Goal: Task Accomplishment & Management: Manage account settings

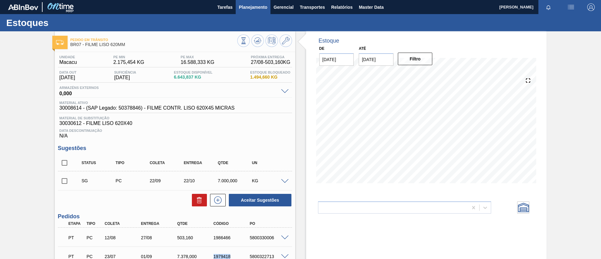
click at [245, 6] on span "Planejamento" at bounding box center [253, 7] width 28 height 8
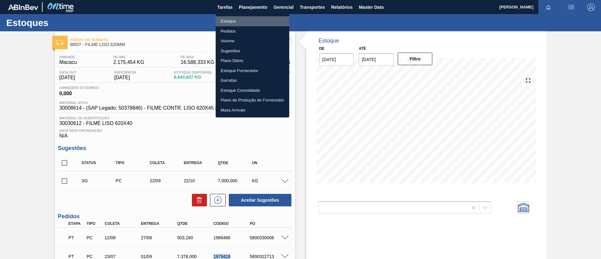
click at [233, 23] on li "Estoque" at bounding box center [253, 21] width 74 height 10
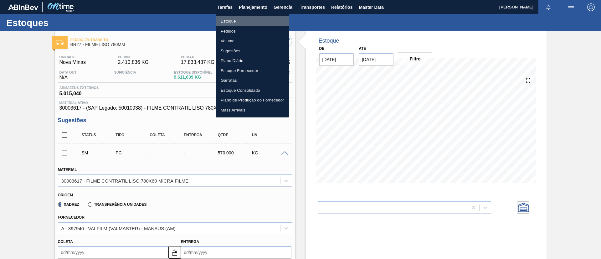
click at [263, 20] on li "Estoque" at bounding box center [253, 21] width 74 height 10
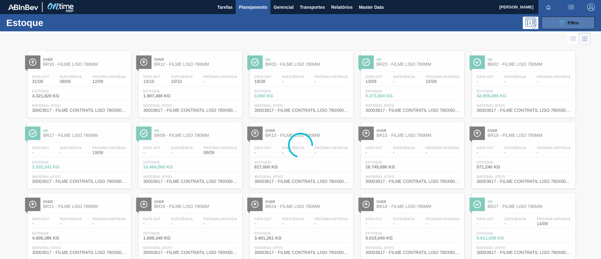
click at [558, 19] on icon "089F7B8B-B2A5-4AFE-B5C0-19BA573D28AC" at bounding box center [562, 23] width 8 height 8
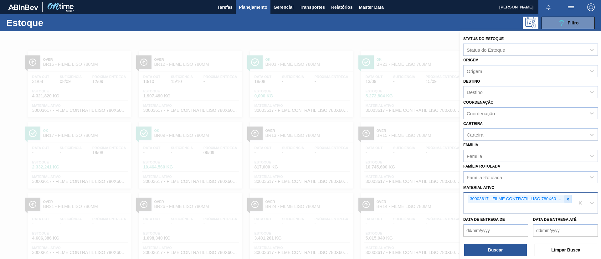
click at [566, 199] on icon at bounding box center [568, 199] width 4 height 4
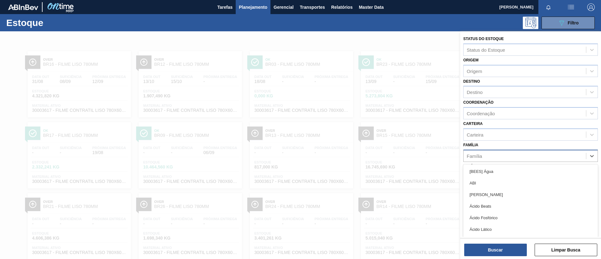
click at [503, 157] on div "Família" at bounding box center [525, 155] width 122 height 9
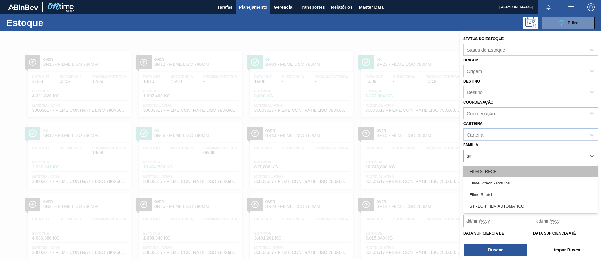
type input "stre"
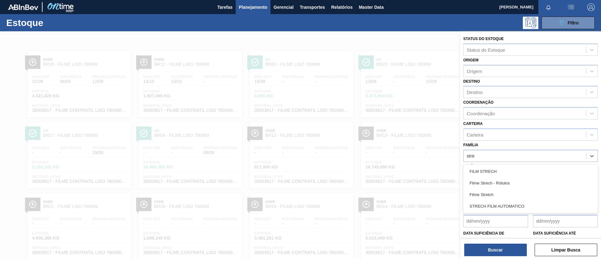
click at [505, 193] on div "Filme Stretch" at bounding box center [530, 195] width 135 height 12
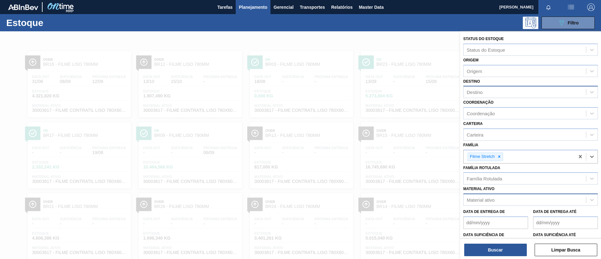
click at [496, 95] on div "Destino" at bounding box center [525, 92] width 122 height 9
type input "cui"
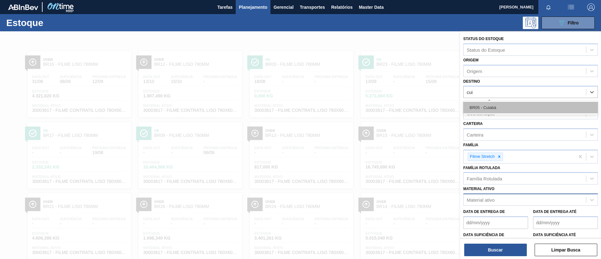
click at [497, 113] on div "BR05 - Cuiabá" at bounding box center [530, 108] width 135 height 12
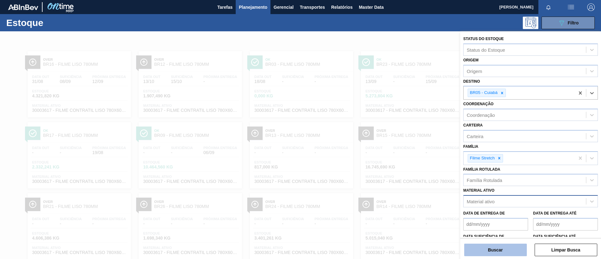
click at [497, 248] on button "Buscar" at bounding box center [495, 250] width 63 height 13
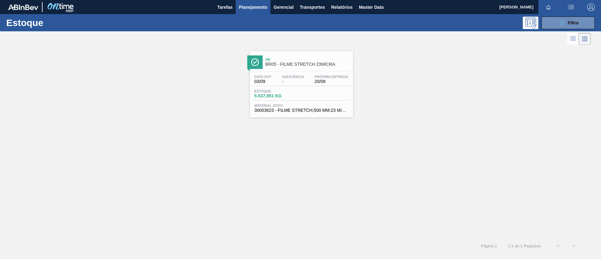
click at [295, 65] on span "BR05 - FILME STRETCH 23MICRA" at bounding box center [307, 64] width 85 height 5
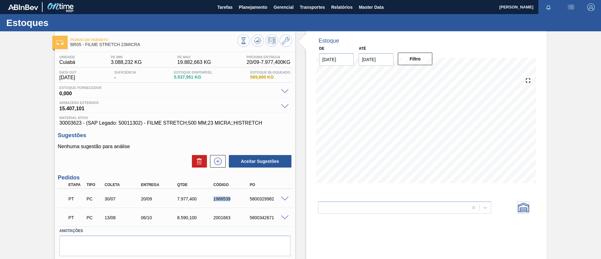
drag, startPoint x: 212, startPoint y: 200, endPoint x: 244, endPoint y: 203, distance: 32.9
click at [244, 203] on div "PT PC 30/07 20/09 7.977,400 1988539 5800329982" at bounding box center [173, 198] width 218 height 13
copy div "1988539"
click at [240, 9] on span "Planejamento" at bounding box center [253, 7] width 28 height 8
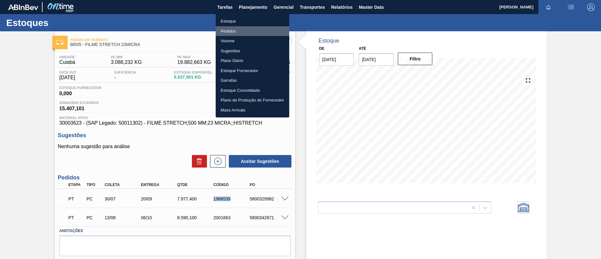
click at [240, 29] on li "Pedidos" at bounding box center [253, 31] width 74 height 10
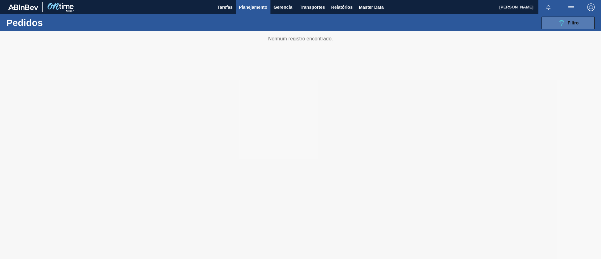
click at [575, 22] on span "Filtro" at bounding box center [573, 22] width 11 height 5
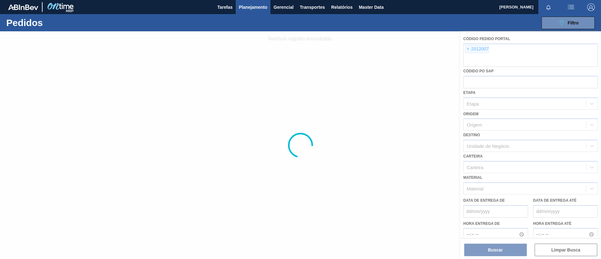
click at [469, 50] on div at bounding box center [300, 145] width 601 height 228
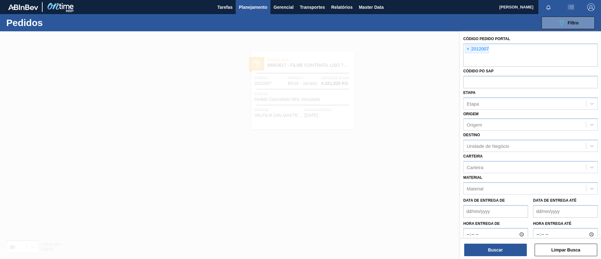
click at [469, 50] on span "×" at bounding box center [468, 49] width 6 height 8
paste input "text"
click at [499, 249] on button "Buscar" at bounding box center [495, 250] width 63 height 13
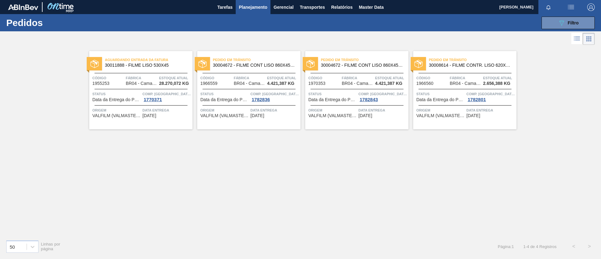
click at [477, 66] on span "30008614 - FILME CONTR. LISO 620X45 MICRAS" at bounding box center [470, 65] width 83 height 5
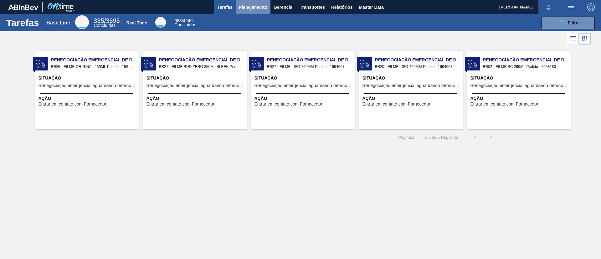
click at [239, 11] on button "Planejamento" at bounding box center [253, 7] width 35 height 14
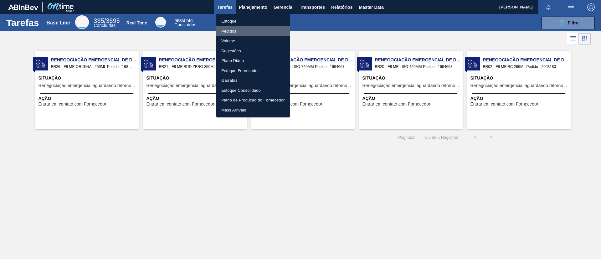
click at [248, 26] on li "Pedidos" at bounding box center [253, 31] width 74 height 10
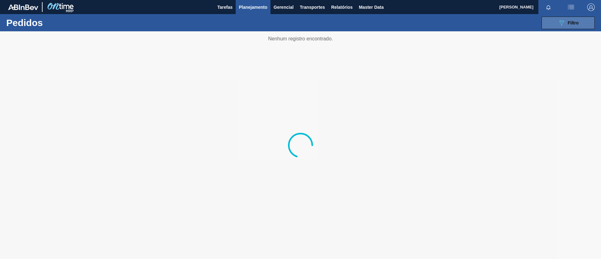
click at [579, 21] on button "089F7B8B-B2A5-4AFE-B5C0-19BA573D28AC Filtro" at bounding box center [568, 23] width 53 height 13
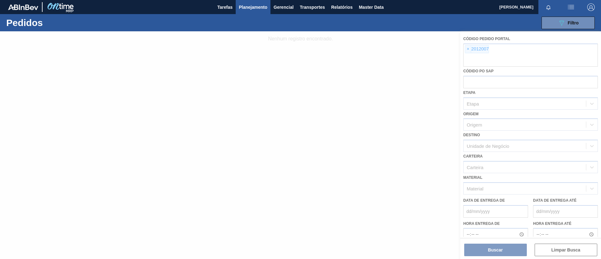
click at [466, 49] on div at bounding box center [300, 145] width 601 height 228
click at [467, 49] on div at bounding box center [300, 145] width 601 height 228
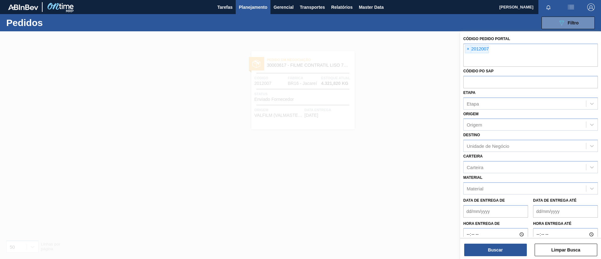
click at [467, 49] on span "×" at bounding box center [468, 49] width 6 height 8
paste input "2012007"
type input "2012007"
click at [361, 83] on div at bounding box center [300, 160] width 601 height 259
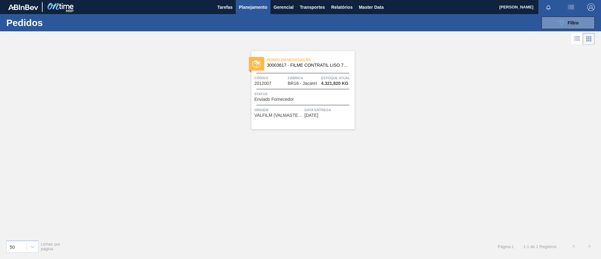
click at [327, 69] on div "Pedido em Negociação 30003617 - FILME CONTRATIL LISO 780X60 MICRA;FILME" at bounding box center [302, 63] width 103 height 14
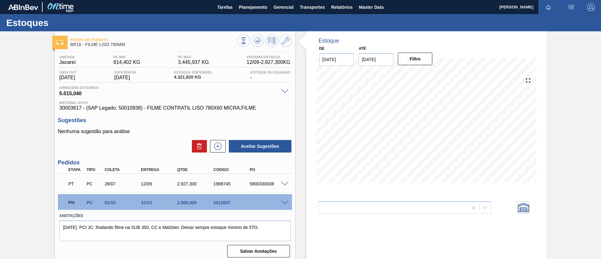
click at [282, 202] on span at bounding box center [285, 202] width 8 height 5
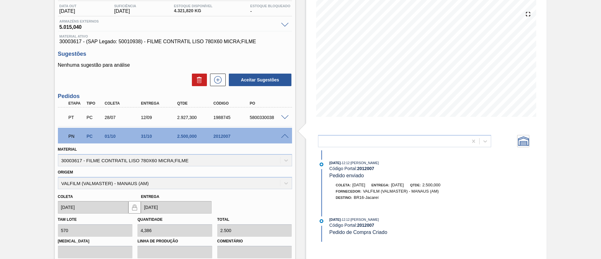
scroll to position [141, 0]
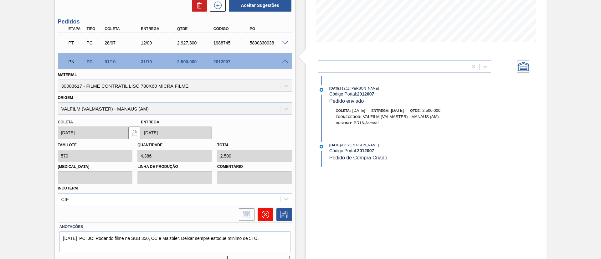
click at [270, 211] on button at bounding box center [266, 214] width 16 height 13
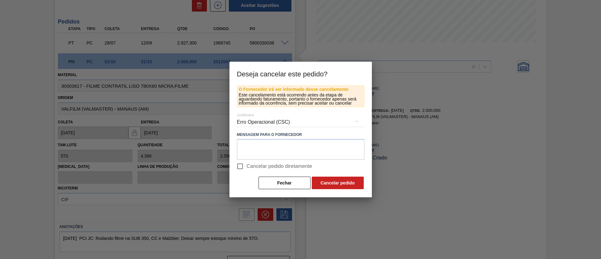
click at [276, 169] on span "Cancelar pedido diretamente" at bounding box center [280, 166] width 66 height 8
click at [247, 169] on input "Cancelar pedido diretamente" at bounding box center [240, 166] width 13 height 13
checkbox input "true"
click at [329, 184] on button "Cancelar pedido" at bounding box center [338, 183] width 52 height 13
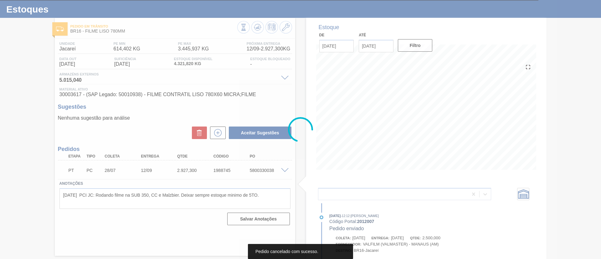
scroll to position [13, 0]
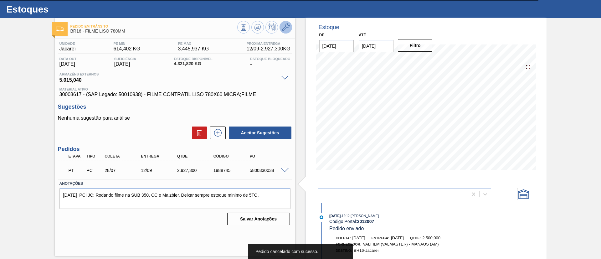
click at [288, 24] on icon at bounding box center [286, 27] width 8 height 8
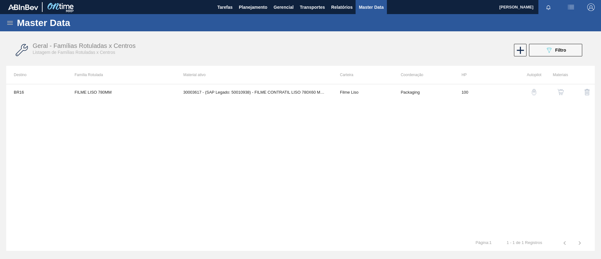
click at [560, 93] on img "button" at bounding box center [561, 92] width 6 height 6
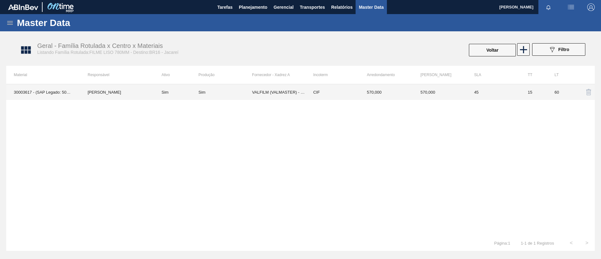
click at [148, 88] on td "[PERSON_NAME]" at bounding box center [117, 92] width 74 height 16
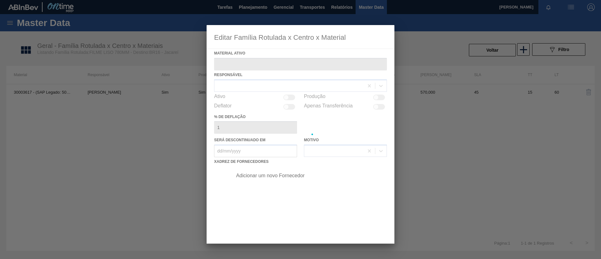
type ativo "30003617 - (SAP Legado: 50010938) - FILME CONTRATIL LISO 780X60 MICRA;FILME"
checkbox input "true"
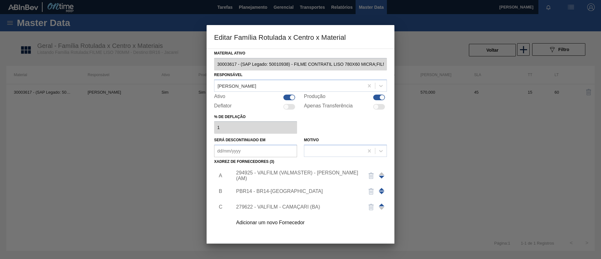
click at [319, 179] on div "294925 - VALFILM (VALMASTER) - MANAUS (AM)" at bounding box center [308, 176] width 158 height 16
click at [322, 177] on div "294925 - VALFILM (VALMASTER) - MANAUS (AM)" at bounding box center [297, 175] width 123 height 11
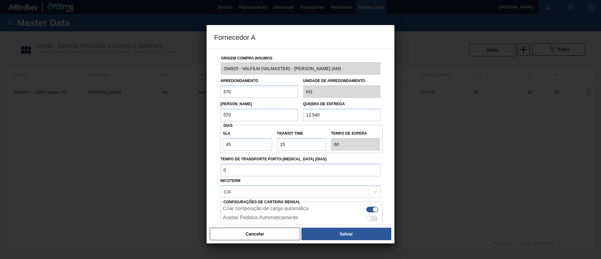
drag, startPoint x: 235, startPoint y: 114, endPoint x: 226, endPoint y: 112, distance: 9.3
click at [226, 112] on input "570" at bounding box center [259, 115] width 78 height 13
drag, startPoint x: 237, startPoint y: 115, endPoint x: 176, endPoint y: 113, distance: 60.8
click at [176, 113] on div "Fornecedor A Origem Compra Insumos 294925 - VALFILM (VALMASTER) - MANAUS (AM) A…" at bounding box center [300, 129] width 601 height 259
type input "5.000"
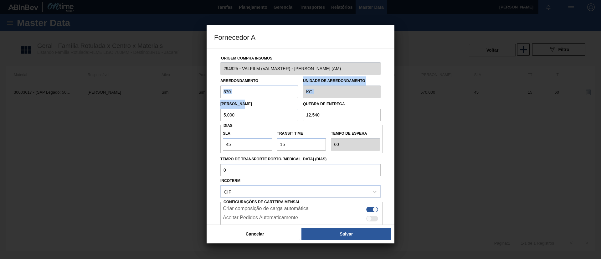
drag, startPoint x: 242, startPoint y: 99, endPoint x: 232, endPoint y: 93, distance: 11.3
click at [232, 93] on div "Origem Compra Insumos 294925 - VALFILM (VALMASTER) - MANAUS (AM) Arredondamento…" at bounding box center [300, 152] width 173 height 207
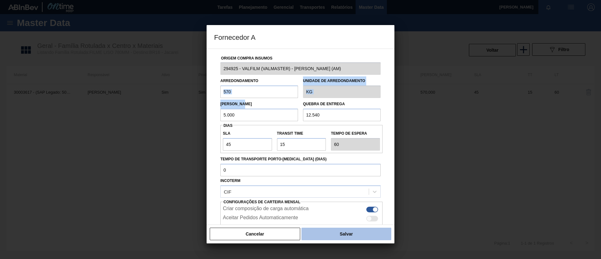
click at [369, 230] on button "Salvar" at bounding box center [346, 234] width 90 height 13
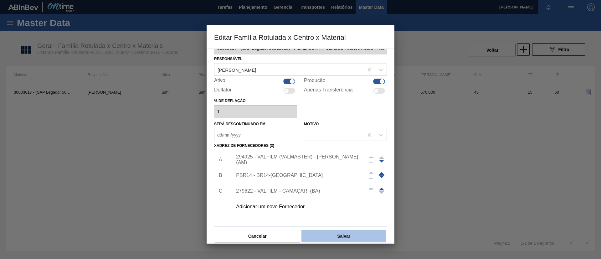
scroll to position [23, 0]
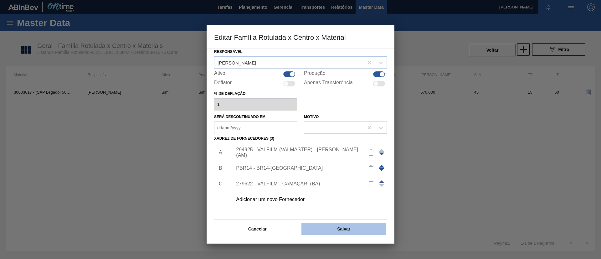
click at [358, 225] on button "Salvar" at bounding box center [343, 229] width 85 height 13
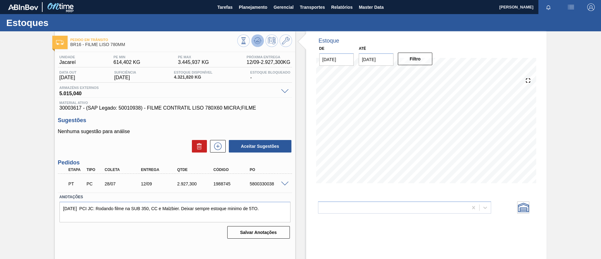
click at [255, 35] on button at bounding box center [257, 40] width 13 height 13
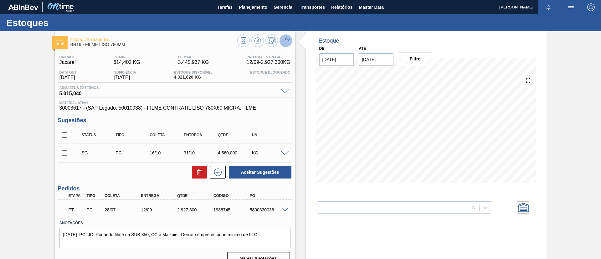
click at [290, 41] on button at bounding box center [286, 40] width 13 height 13
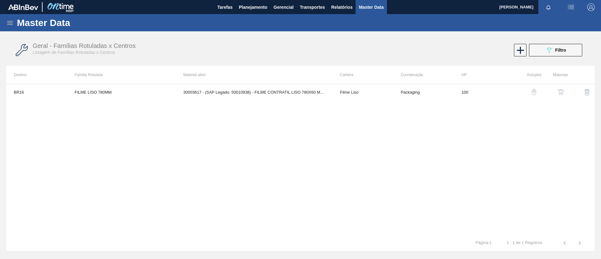
click at [560, 88] on button "button" at bounding box center [560, 92] width 15 height 15
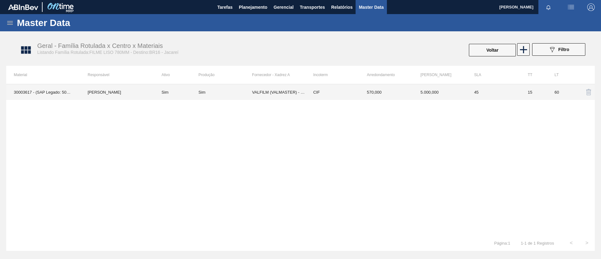
click at [150, 96] on td "[PERSON_NAME]" at bounding box center [117, 92] width 74 height 16
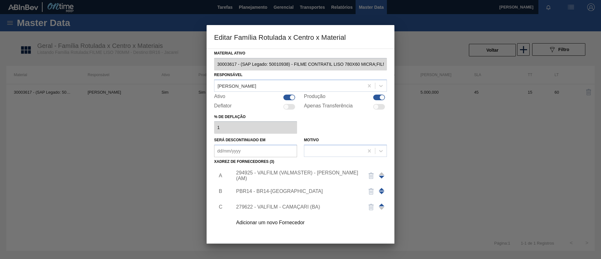
click at [270, 182] on div "294925 - VALFILM (VALMASTER) - MANAUS (AM)" at bounding box center [308, 176] width 158 height 16
click at [273, 177] on div "294925 - VALFILM (VALMASTER) - MANAUS (AM)" at bounding box center [297, 175] width 123 height 11
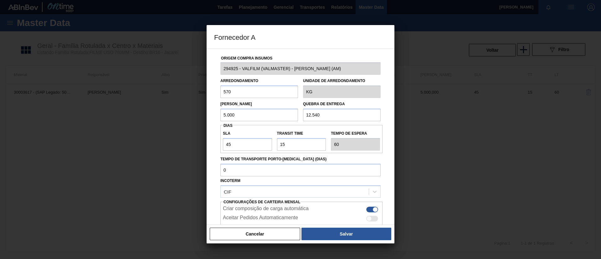
drag, startPoint x: 246, startPoint y: 150, endPoint x: 244, endPoint y: 146, distance: 4.7
click at [244, 147] on div "SLA 45 Transit Time Tempo de espera 60" at bounding box center [301, 139] width 162 height 28
drag, startPoint x: 212, startPoint y: 142, endPoint x: 157, endPoint y: 139, distance: 54.9
click at [157, 139] on div "Fornecedor A Origem Compra Insumos 294925 - VALFILM (VALMASTER) - MANAUS (AM) A…" at bounding box center [300, 129] width 601 height 259
type input "3"
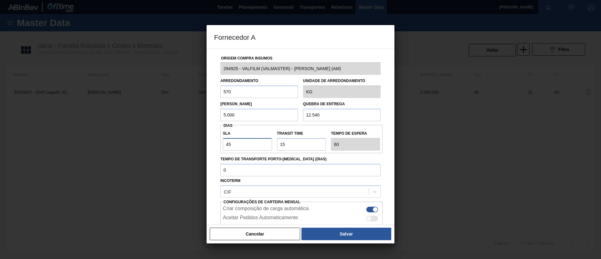
type input "18"
type input "30"
type input "45"
type input "30"
drag, startPoint x: 299, startPoint y: 145, endPoint x: 250, endPoint y: 142, distance: 49.5
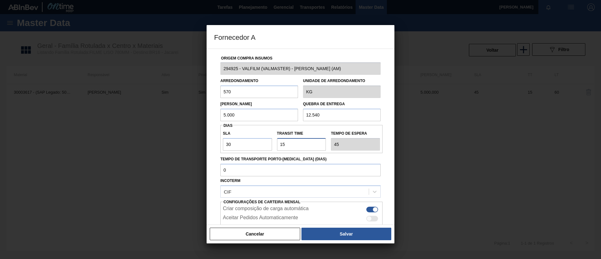
click at [250, 142] on div "SLA 30 Transit Time Tempo de espera 45" at bounding box center [301, 138] width 162 height 23
type input "3"
type input "33"
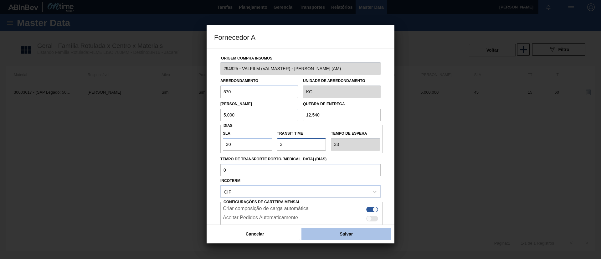
type input "30"
type input "60"
type input "30"
click at [354, 234] on button "Salvar" at bounding box center [346, 234] width 90 height 13
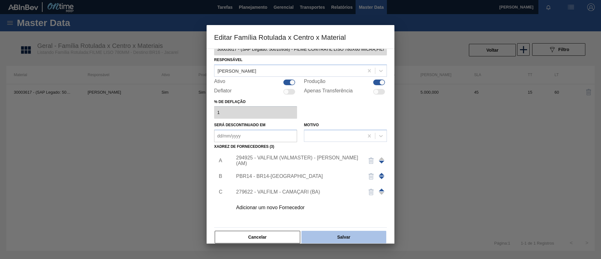
scroll to position [23, 0]
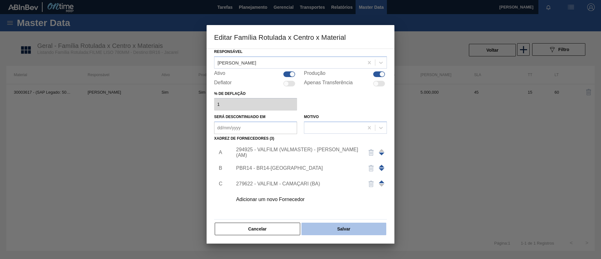
click at [347, 230] on button "Salvar" at bounding box center [343, 229] width 85 height 13
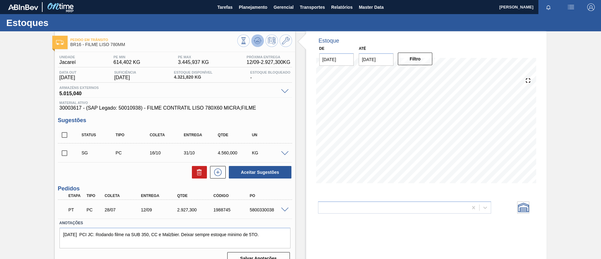
click at [258, 41] on icon at bounding box center [257, 40] width 4 height 3
click at [69, 154] on input "checkbox" at bounding box center [64, 153] width 13 height 13
checkbox input "true"
click at [288, 154] on span at bounding box center [285, 153] width 8 height 5
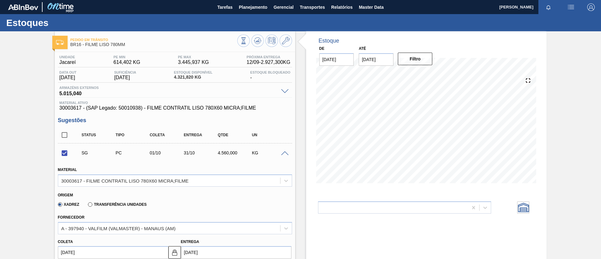
click at [288, 154] on span at bounding box center [285, 153] width 8 height 5
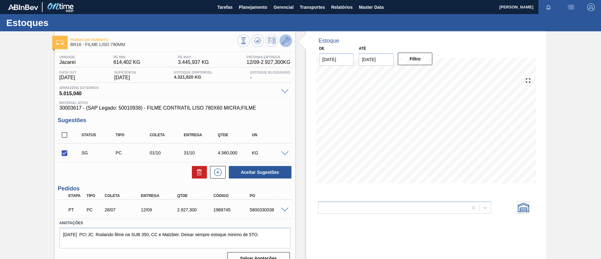
click at [285, 38] on icon at bounding box center [286, 41] width 8 height 8
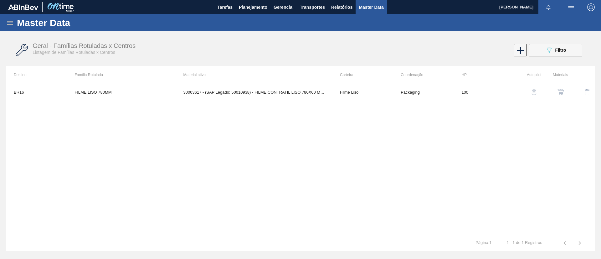
click at [567, 92] on button "button" at bounding box center [560, 92] width 15 height 15
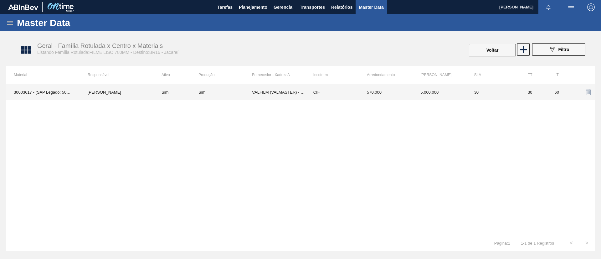
click at [208, 96] on td "Sim" at bounding box center [225, 92] width 54 height 16
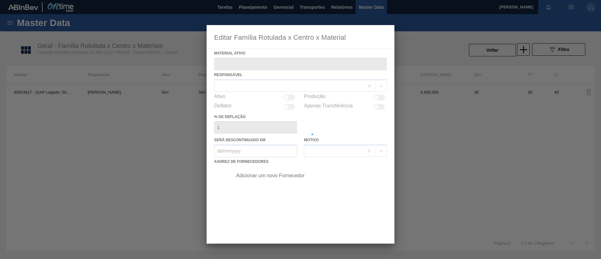
type ativo "30003617 - (SAP Legado: 50010938) - FILME CONTRATIL LISO 780X60 MICRA;FILME"
checkbox input "true"
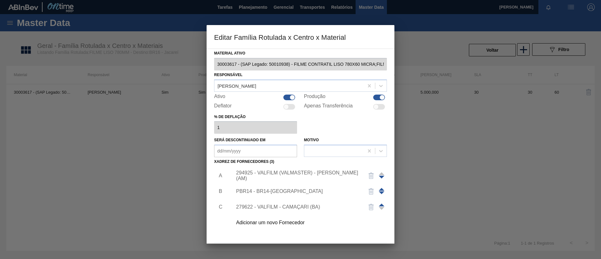
click at [302, 172] on div "294925 - VALFILM (VALMASTER) - MANAUS (AM)" at bounding box center [308, 176] width 158 height 16
click at [307, 177] on div "294925 - VALFILM (VALMASTER) - MANAUS (AM)" at bounding box center [297, 175] width 123 height 11
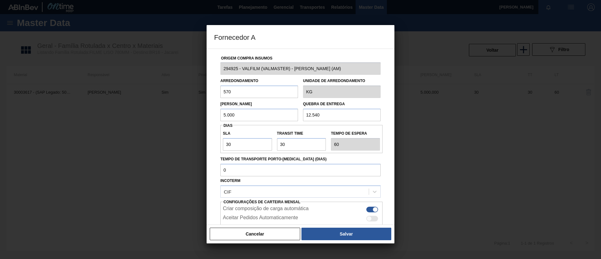
drag, startPoint x: 239, startPoint y: 113, endPoint x: 206, endPoint y: 94, distance: 38.4
click at [188, 113] on div "Fornecedor A Origem Compra Insumos 294925 - VALFILM (VALMASTER) - MANAUS (AM) A…" at bounding box center [300, 129] width 601 height 259
drag, startPoint x: 232, startPoint y: 90, endPoint x: 199, endPoint y: 90, distance: 32.6
click at [199, 90] on div "Fornecedor A Origem Compra Insumos 294925 - VALFILM (VALMASTER) - MANAUS (AM) A…" at bounding box center [300, 129] width 601 height 259
paste input ".00"
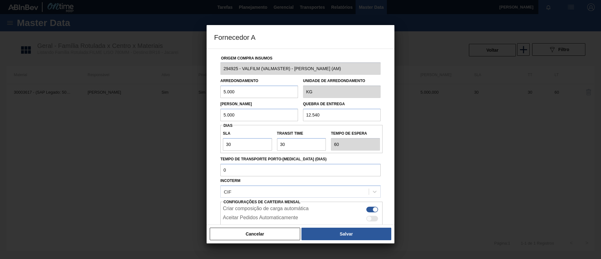
type input "5.000"
click at [326, 216] on div "Aceitar Pedidos Automaticamente" at bounding box center [301, 219] width 157 height 8
click at [331, 224] on div "Cancelar Salvar" at bounding box center [301, 233] width 188 height 19
click at [331, 226] on div "Cancelar Salvar" at bounding box center [301, 233] width 188 height 19
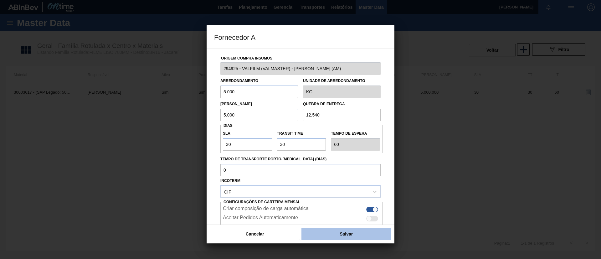
click at [333, 230] on button "Salvar" at bounding box center [346, 234] width 90 height 13
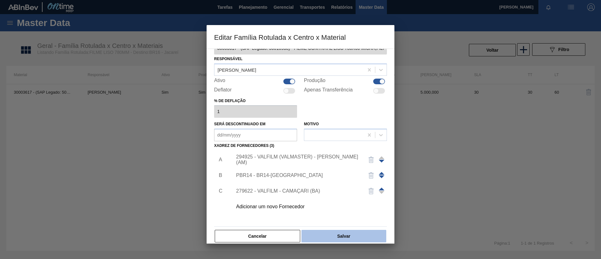
scroll to position [23, 0]
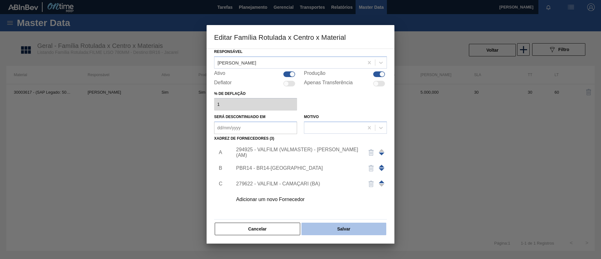
click at [335, 224] on button "Salvar" at bounding box center [343, 229] width 85 height 13
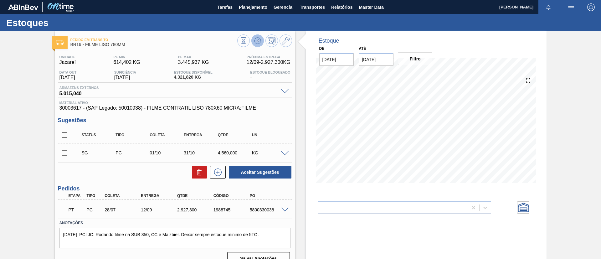
click at [261, 40] on button at bounding box center [257, 40] width 13 height 13
click at [66, 151] on input "checkbox" at bounding box center [64, 153] width 13 height 13
click at [266, 165] on div "Status Tipo Coleta Entrega Qtde UN SG PC 01/10 31/10 5.000,000 KG Material 3000…" at bounding box center [175, 153] width 234 height 52
click at [267, 166] on button "Aceitar Sugestões" at bounding box center [260, 172] width 63 height 13
checkbox input "false"
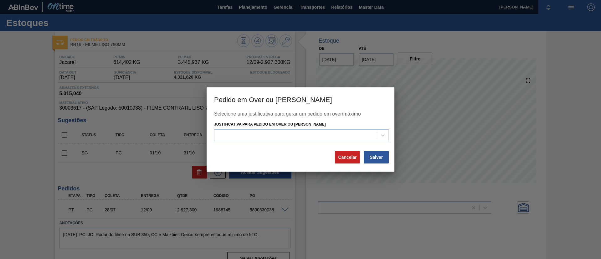
click at [300, 127] on div "Justificativa para Pedido em Over ou Máximo Estoque" at bounding box center [301, 130] width 175 height 21
click at [294, 136] on div at bounding box center [295, 135] width 162 height 9
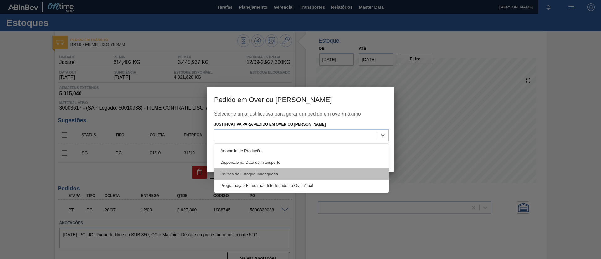
click at [279, 171] on div "Política de Estoque Inadequada" at bounding box center [301, 174] width 175 height 12
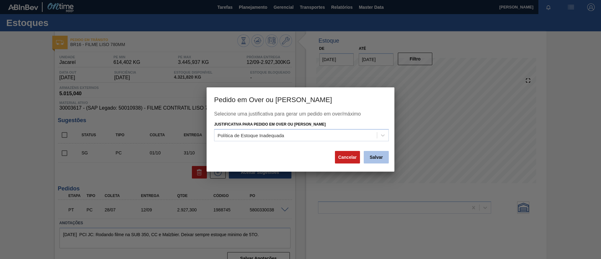
click at [374, 160] on button "Salvar" at bounding box center [376, 157] width 25 height 13
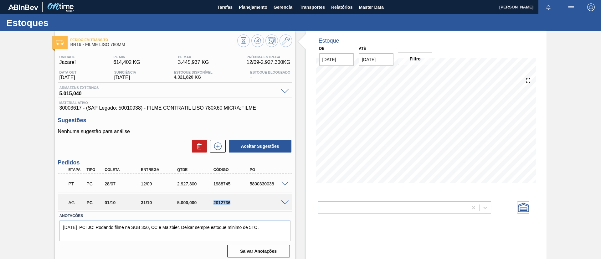
drag, startPoint x: 213, startPoint y: 203, endPoint x: 250, endPoint y: 203, distance: 37.6
click at [250, 203] on div "2012736" at bounding box center [232, 202] width 41 height 5
copy div "2012736"
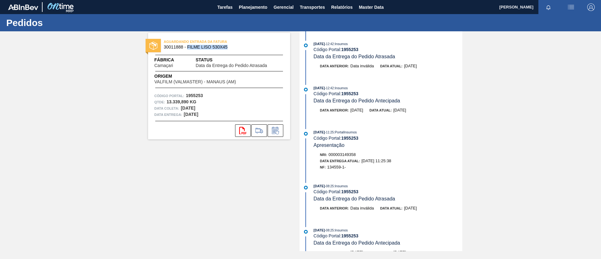
drag, startPoint x: 233, startPoint y: 45, endPoint x: 188, endPoint y: 46, distance: 45.1
click at [188, 46] on span "30011888 - FILME LISO 530X45" at bounding box center [221, 47] width 114 height 5
copy span "FILME LISO 530X45"
click at [267, 8] on button "Planejamento" at bounding box center [253, 7] width 35 height 14
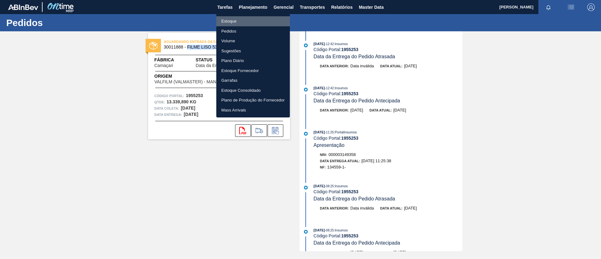
click at [268, 18] on li "Estoque" at bounding box center [253, 21] width 74 height 10
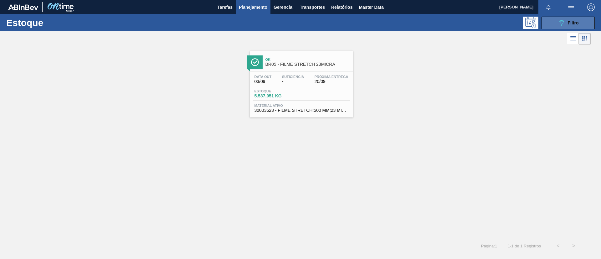
click at [558, 21] on icon "089F7B8B-B2A5-4AFE-B5C0-19BA573D28AC" at bounding box center [562, 23] width 8 height 8
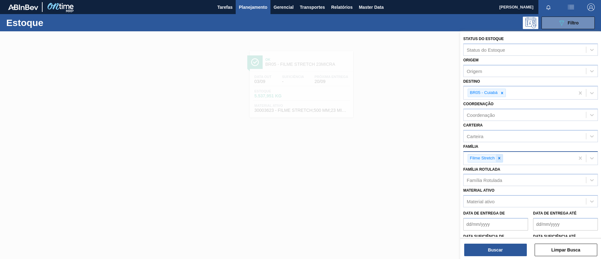
click at [498, 158] on icon at bounding box center [499, 158] width 4 height 4
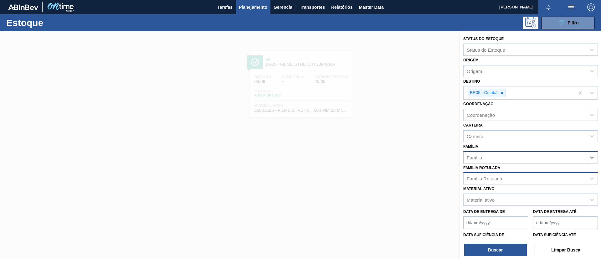
click at [499, 173] on div "Família Rotulada" at bounding box center [530, 178] width 135 height 12
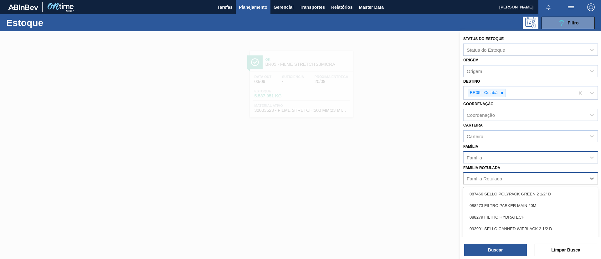
paste Rotulada "FILME LISO 530X45"
type Rotulada "FILME LISO 530X45"
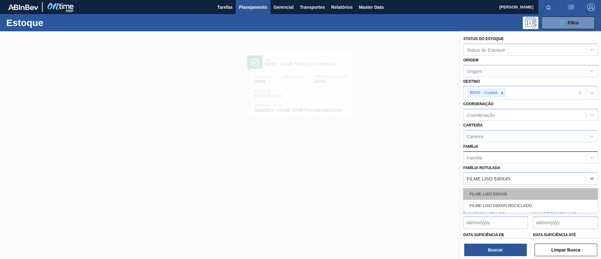
click at [499, 192] on div "FILME LISO 530X45" at bounding box center [530, 194] width 135 height 12
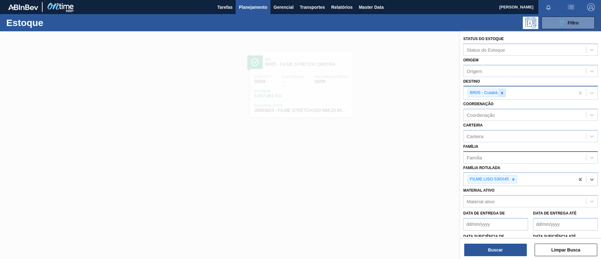
click at [502, 92] on icon at bounding box center [502, 93] width 2 height 2
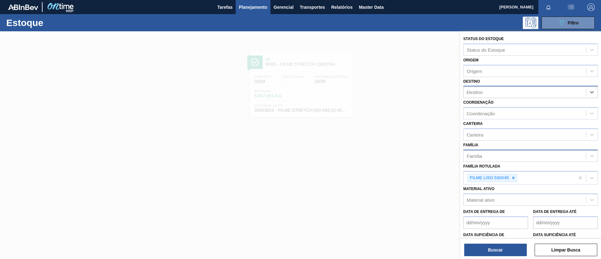
type input "ca"
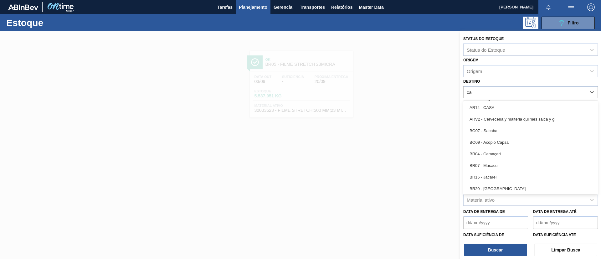
click at [505, 152] on div "BR04 - Camaçari" at bounding box center [530, 154] width 135 height 12
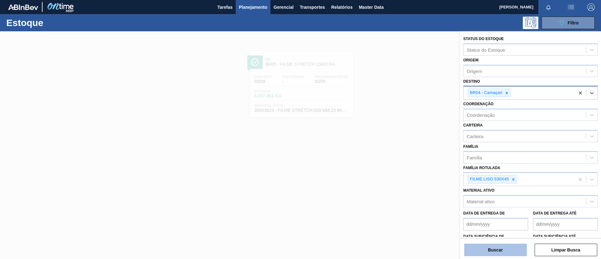
click at [502, 252] on button "Buscar" at bounding box center [495, 250] width 63 height 13
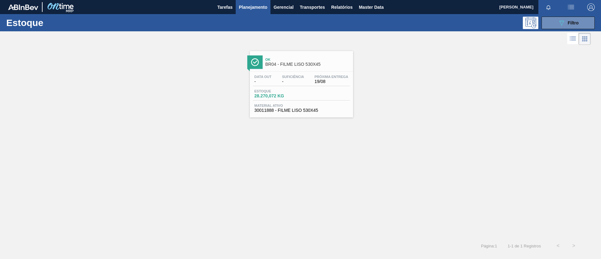
click at [266, 52] on div "Ok BR04 - FILME LISO 530X45" at bounding box center [301, 59] width 103 height 17
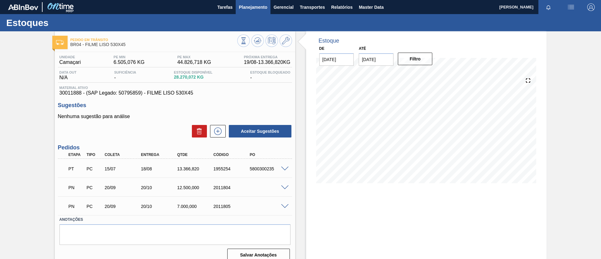
click at [253, 8] on span "Planejamento" at bounding box center [253, 7] width 28 height 8
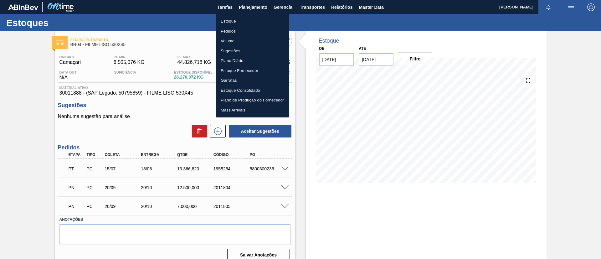
click at [245, 27] on li "Pedidos" at bounding box center [253, 31] width 74 height 10
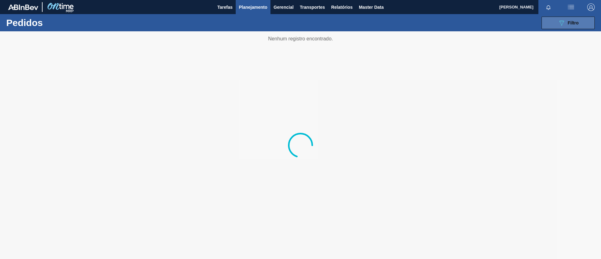
click at [579, 25] on button "089F7B8B-B2A5-4AFE-B5C0-19BA573D28AC Filtro" at bounding box center [568, 23] width 53 height 13
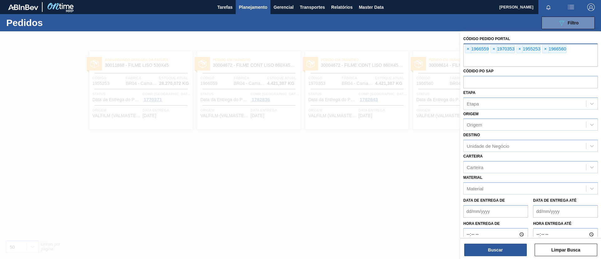
click at [465, 50] on span "×" at bounding box center [468, 49] width 6 height 8
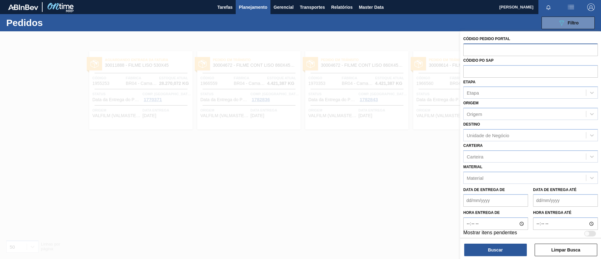
click at [497, 163] on div "Material Material" at bounding box center [530, 172] width 135 height 21
drag, startPoint x: 499, startPoint y: 179, endPoint x: 498, endPoint y: 175, distance: 4.1
click at [499, 179] on div "Material" at bounding box center [525, 177] width 122 height 9
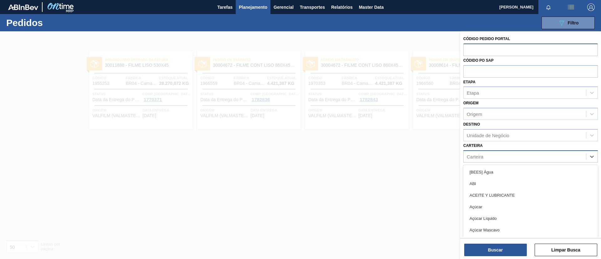
click at [498, 152] on div "Carteira" at bounding box center [525, 156] width 122 height 9
click at [504, 137] on div "Unidade de Negócio" at bounding box center [488, 134] width 43 height 5
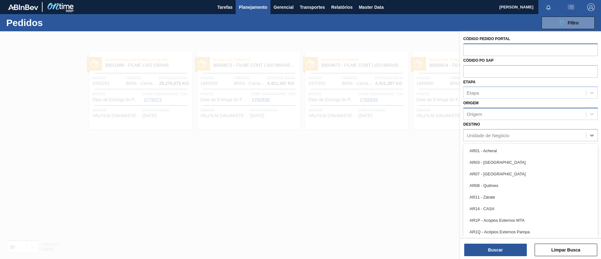
click at [503, 113] on div "Origem" at bounding box center [525, 114] width 122 height 9
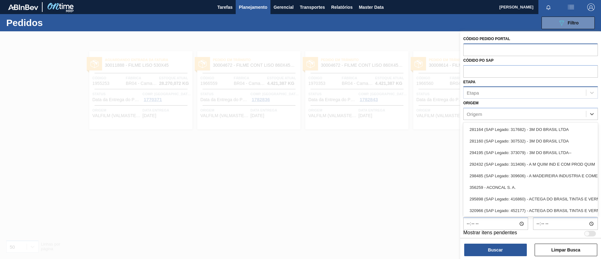
click at [503, 97] on div "Etapa" at bounding box center [525, 92] width 122 height 9
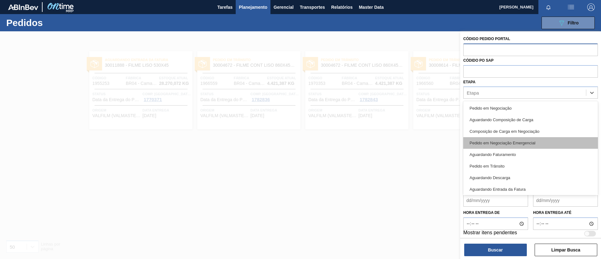
click at [511, 139] on div "Pedido em Negociação Emergencial" at bounding box center [530, 143] width 135 height 12
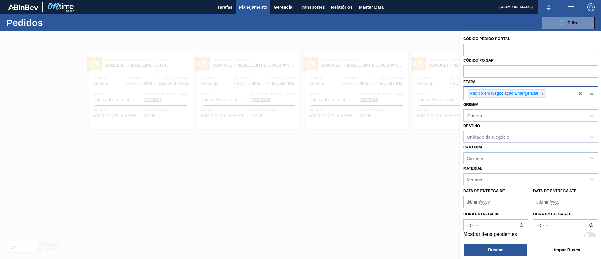
click at [549, 94] on div "Pedido em Negociação Emergencial" at bounding box center [519, 93] width 111 height 13
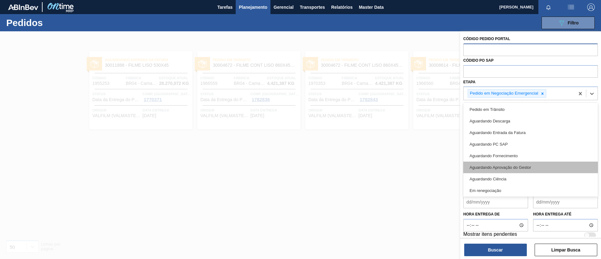
scroll to position [71, 0]
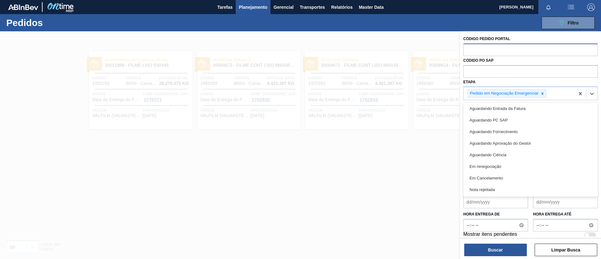
click at [514, 166] on div "Em renegociação" at bounding box center [530, 167] width 135 height 12
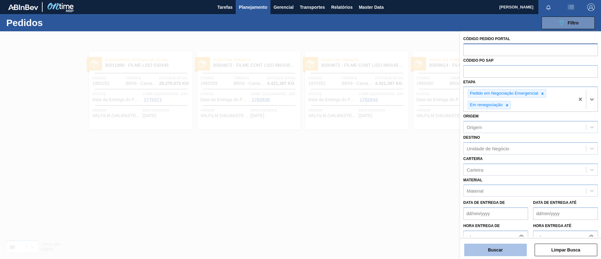
click at [491, 247] on button "Buscar" at bounding box center [495, 250] width 63 height 13
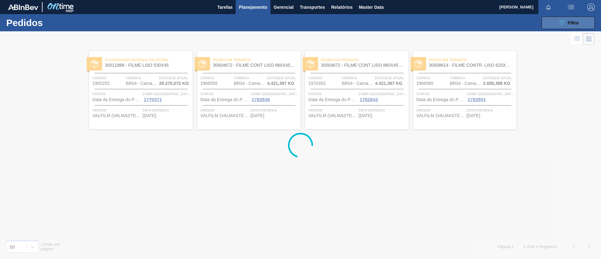
click at [562, 21] on icon "089F7B8B-B2A5-4AFE-B5C0-19BA573D28AC" at bounding box center [562, 23] width 8 height 8
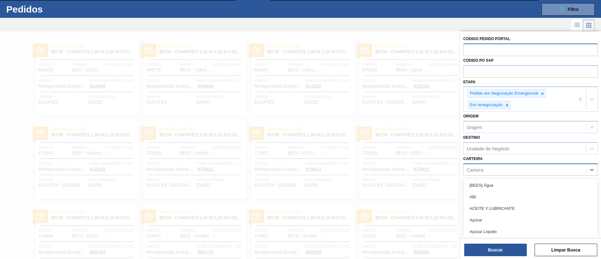
click at [505, 173] on div "Carteira" at bounding box center [525, 169] width 122 height 9
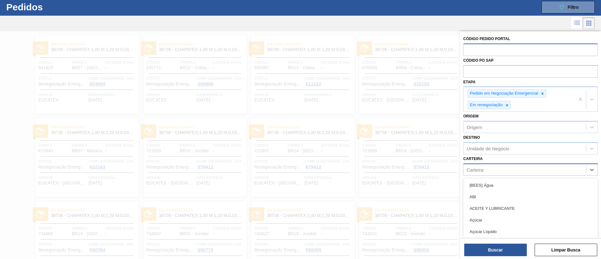
scroll to position [16, 0]
type input "filme"
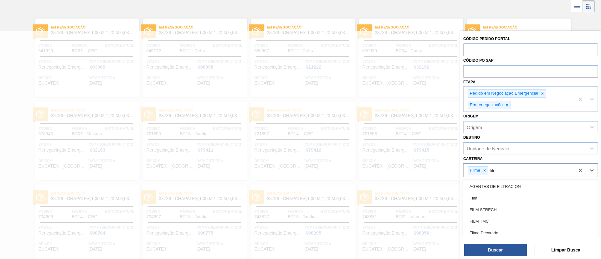
type input "filme"
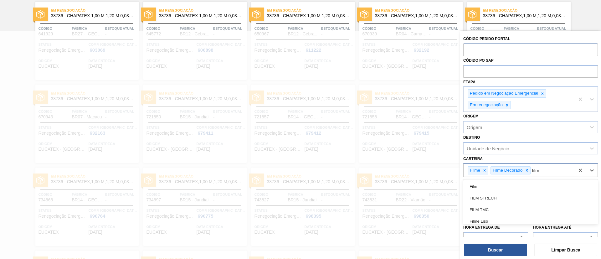
type input "filme"
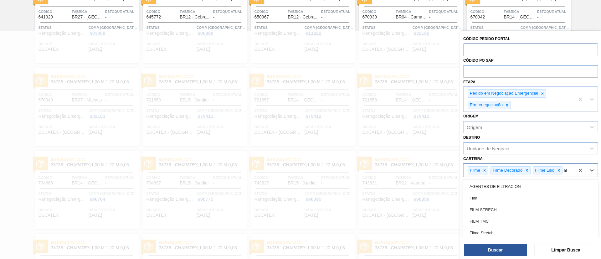
type input "filme"
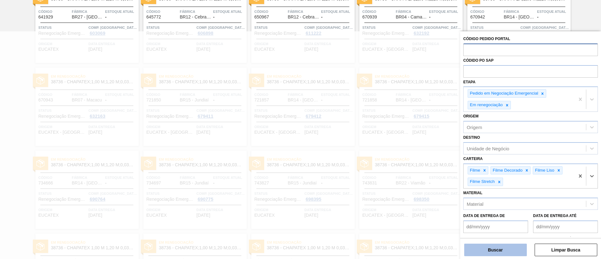
click at [517, 245] on button "Buscar" at bounding box center [495, 250] width 63 height 13
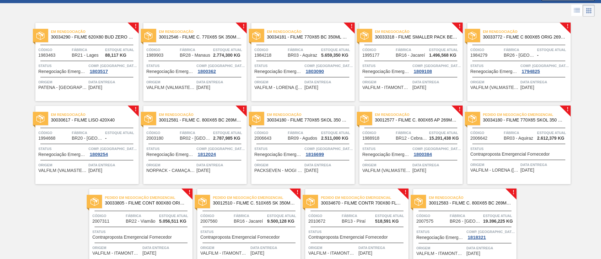
scroll to position [0, 0]
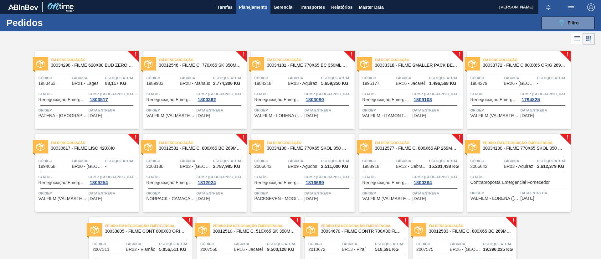
click at [230, 67] on span "30012546 - FILME C. 770X65 SK 350ML C12 429" at bounding box center [200, 65] width 83 height 5
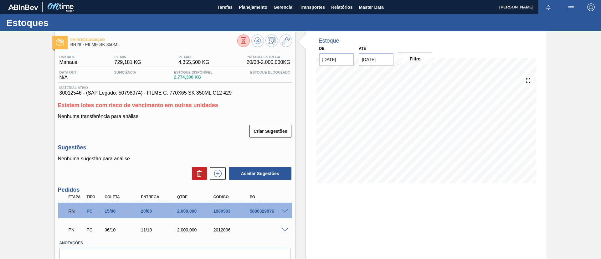
click at [285, 209] on span at bounding box center [285, 211] width 8 height 5
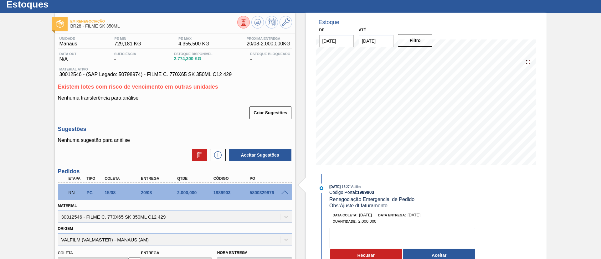
scroll to position [47, 0]
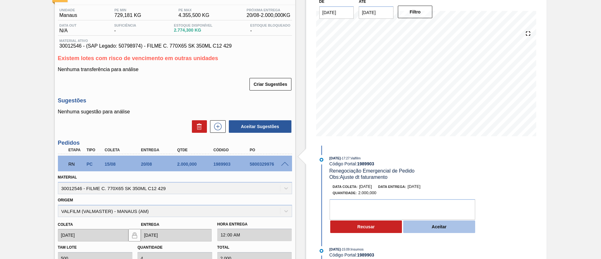
click at [408, 224] on button "Aceitar" at bounding box center [439, 226] width 72 height 13
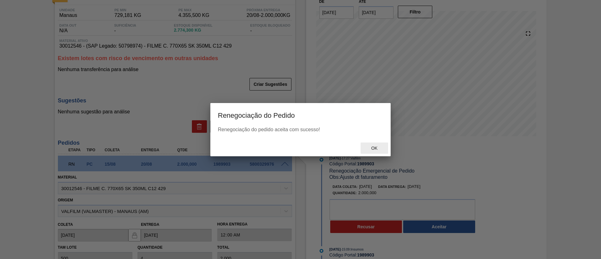
click at [370, 147] on span "Ok" at bounding box center [374, 148] width 16 height 5
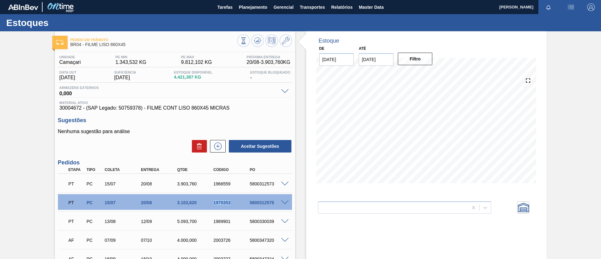
drag, startPoint x: 212, startPoint y: 198, endPoint x: 242, endPoint y: 202, distance: 30.6
click at [242, 202] on div "PT PC 15/07 20/08 3.103,620 1970353 5800312575" at bounding box center [173, 202] width 218 height 13
copy div "1970353"
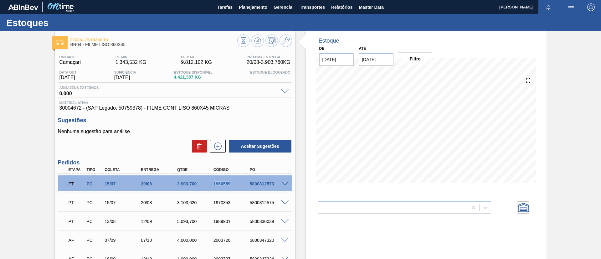
drag, startPoint x: 214, startPoint y: 182, endPoint x: 240, endPoint y: 183, distance: 26.0
click at [240, 183] on div "1966559" at bounding box center [232, 183] width 41 height 5
copy div "1966559"
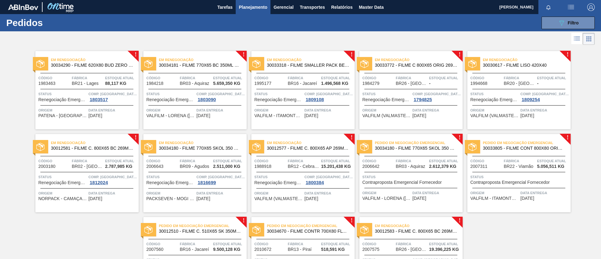
click at [189, 65] on span "30034181 - FILME 770X65 BC 350ML MP C12" at bounding box center [200, 65] width 83 height 5
click at [439, 67] on span "30033772 - FILME C 800X65 ORIG 269ML C15 NIV24" at bounding box center [416, 65] width 83 height 5
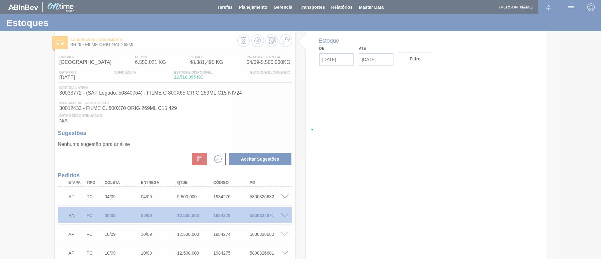
click at [286, 214] on div at bounding box center [300, 129] width 601 height 259
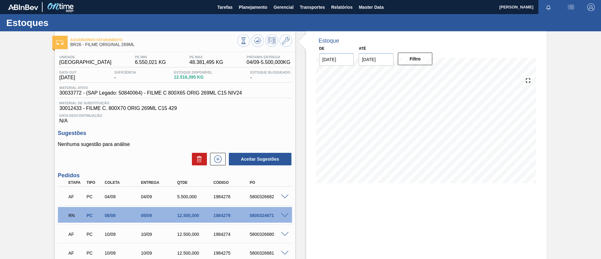
click at [286, 215] on span at bounding box center [285, 215] width 8 height 5
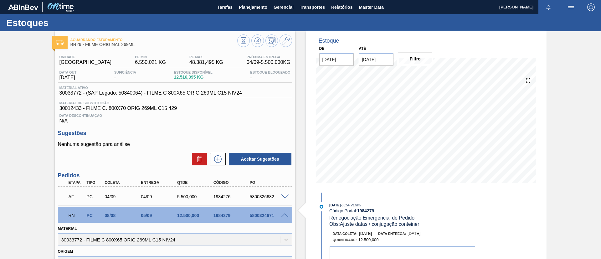
scroll to position [47, 0]
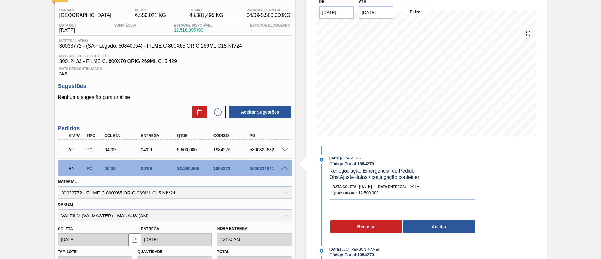
click at [285, 148] on span at bounding box center [285, 149] width 8 height 5
type input "PEDIDO NAO AUTOMATIZADO - FATURADO 17/7 - NF 000134666-1 - PREVISAO ENTREGA MAN…"
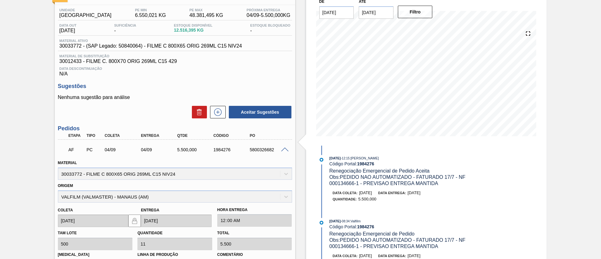
click at [285, 148] on span at bounding box center [285, 149] width 8 height 5
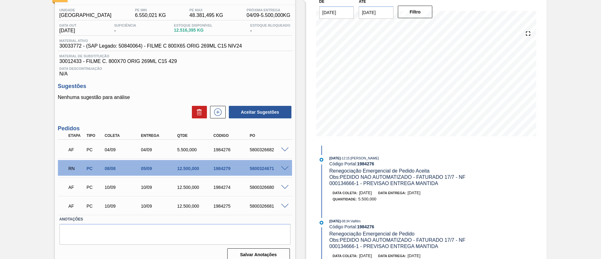
click at [284, 168] on span at bounding box center [285, 168] width 8 height 5
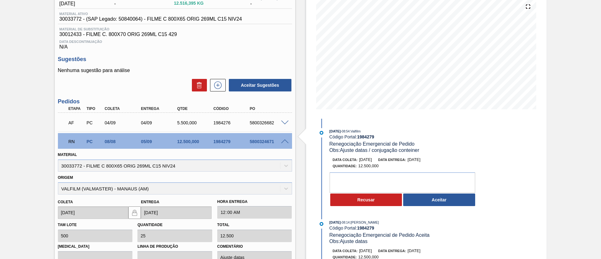
scroll to position [65, 0]
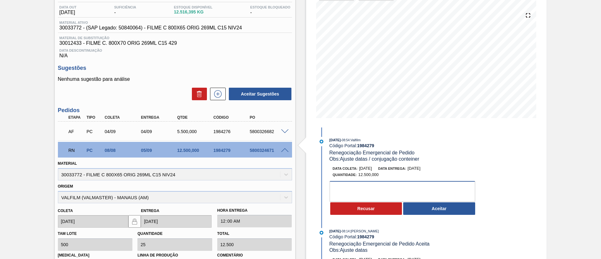
click at [417, 189] on textarea at bounding box center [403, 191] width 146 height 21
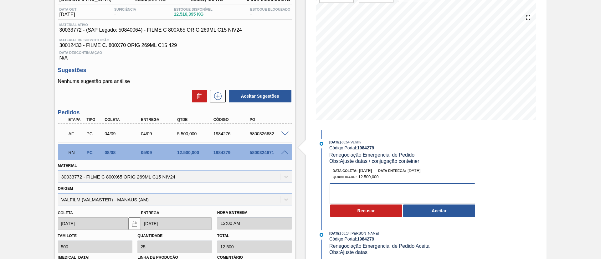
scroll to position [94, 0]
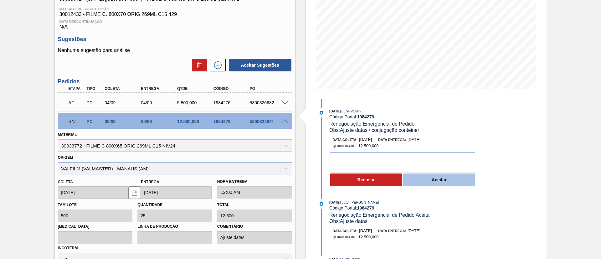
click at [409, 181] on button "Aceitar" at bounding box center [439, 179] width 72 height 13
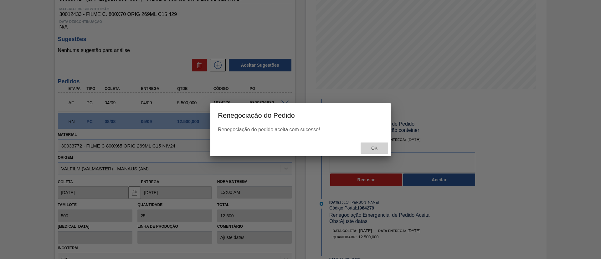
click at [368, 152] on div "Ok" at bounding box center [375, 148] width 28 height 12
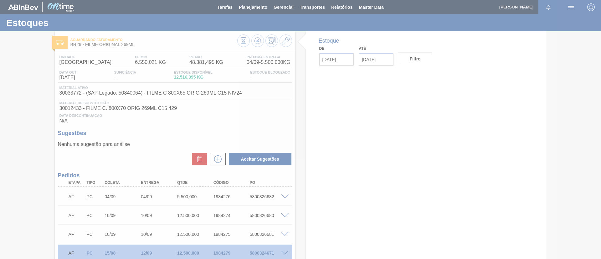
click at [256, 39] on div at bounding box center [300, 129] width 601 height 259
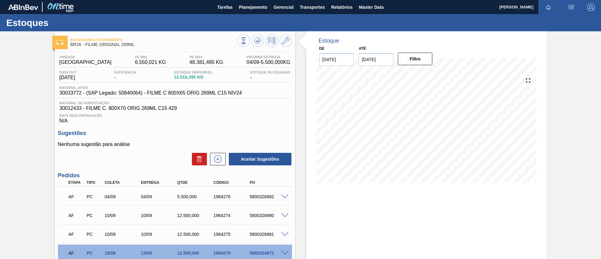
click at [247, 39] on icon at bounding box center [243, 40] width 7 height 7
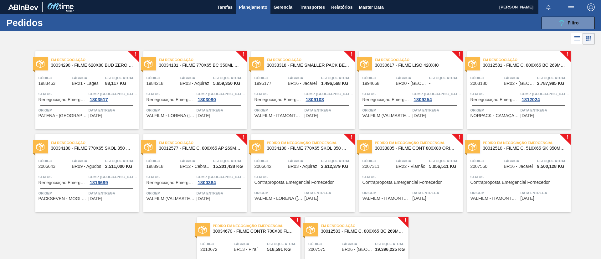
click at [543, 65] on span "30012581 - FILME C. 800X65 BC 269ML C15 429" at bounding box center [524, 65] width 83 height 5
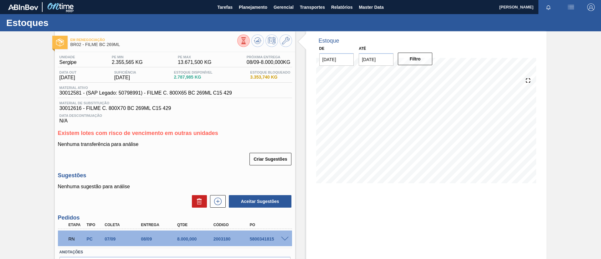
scroll to position [40, 0]
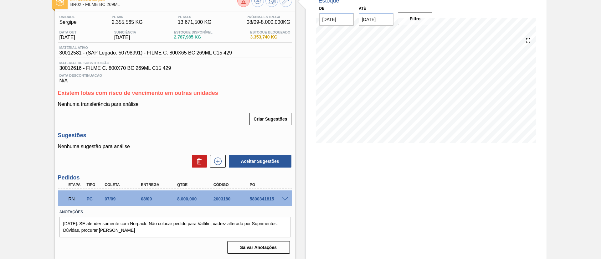
click at [288, 197] on div at bounding box center [286, 198] width 13 height 5
click at [286, 197] on span at bounding box center [285, 199] width 8 height 5
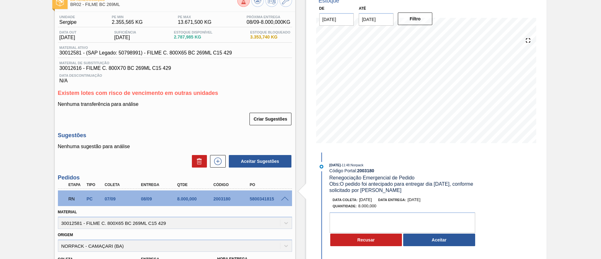
click at [431, 241] on button "Aceitar" at bounding box center [439, 240] width 72 height 13
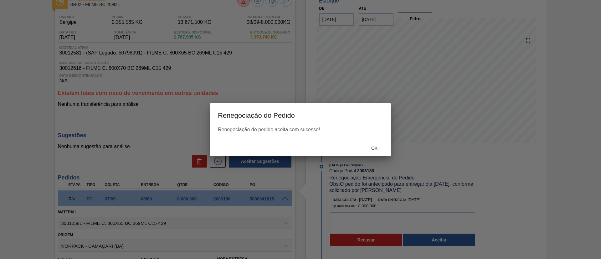
click at [376, 130] on div "Renegociação do pedido aceita com sucesso!" at bounding box center [300, 130] width 165 height 6
click at [378, 139] on div "Renegociação do pedido aceita com sucesso!" at bounding box center [300, 133] width 180 height 13
click at [378, 144] on div "Ok" at bounding box center [375, 148] width 28 height 12
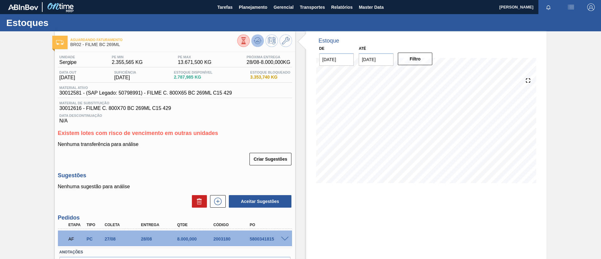
click at [247, 44] on icon at bounding box center [243, 40] width 7 height 7
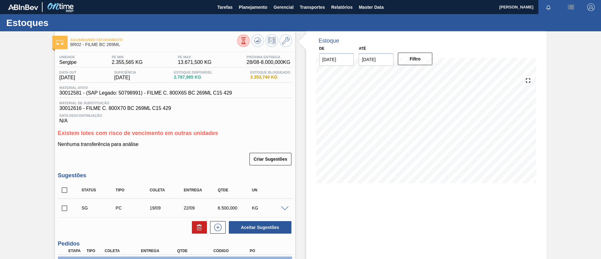
click at [283, 208] on span at bounding box center [285, 208] width 8 height 5
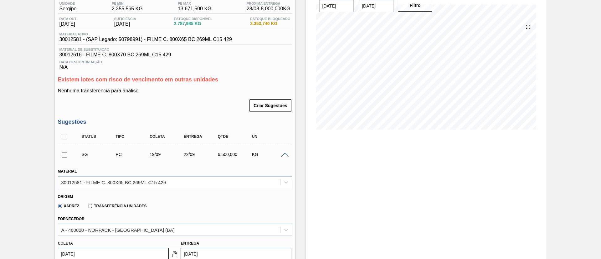
scroll to position [94, 0]
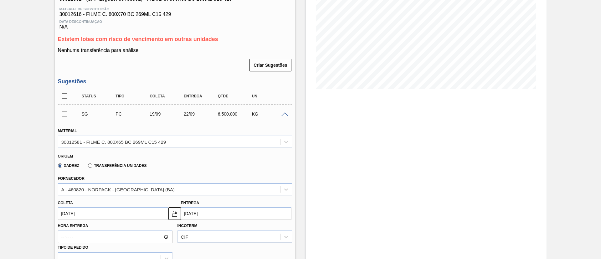
click at [287, 114] on span at bounding box center [285, 114] width 8 height 5
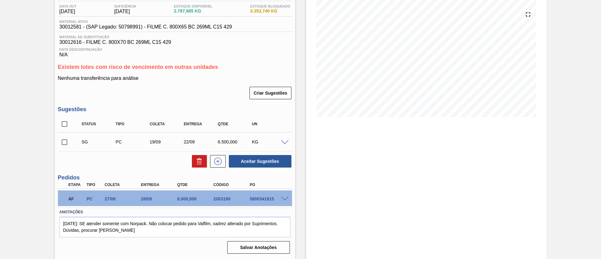
scroll to position [66, 0]
click at [62, 144] on input "checkbox" at bounding box center [64, 142] width 13 height 13
click at [275, 160] on button "Aceitar Sugestões" at bounding box center [260, 161] width 63 height 13
checkbox input "false"
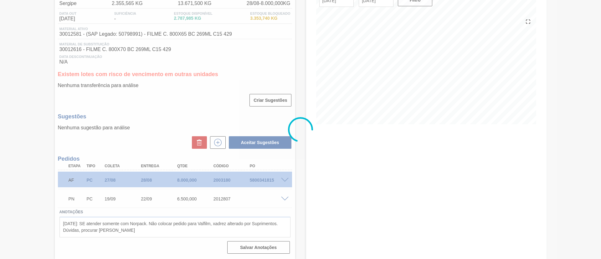
scroll to position [59, 0]
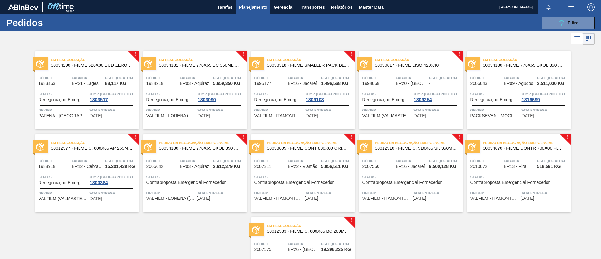
click at [121, 147] on span "30012577 - FILME C. 800X65 AP 269ML MP C15 429" at bounding box center [92, 148] width 83 height 5
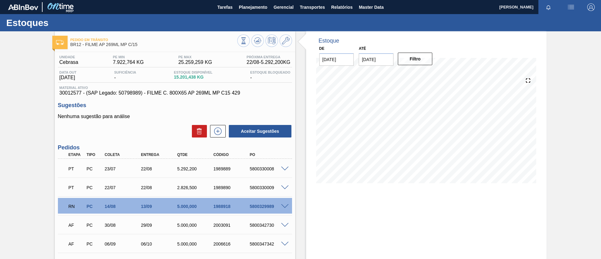
click at [282, 206] on span at bounding box center [285, 206] width 8 height 5
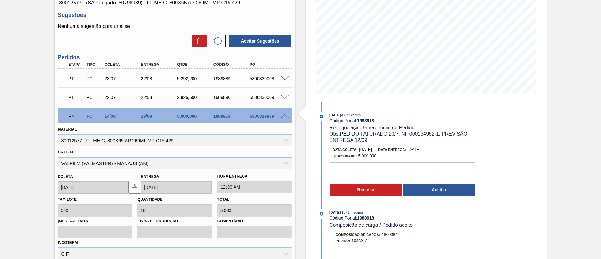
scroll to position [94, 0]
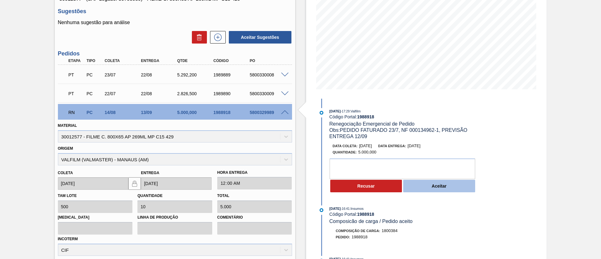
click at [427, 191] on button "Aceitar" at bounding box center [439, 186] width 72 height 13
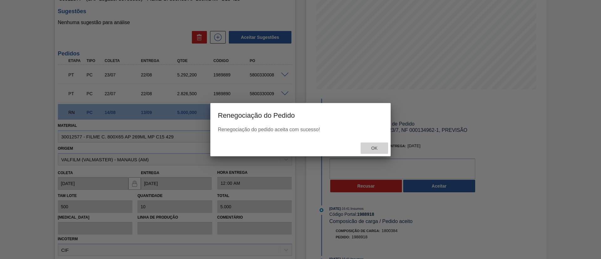
click at [366, 149] on div "Ok" at bounding box center [375, 148] width 28 height 12
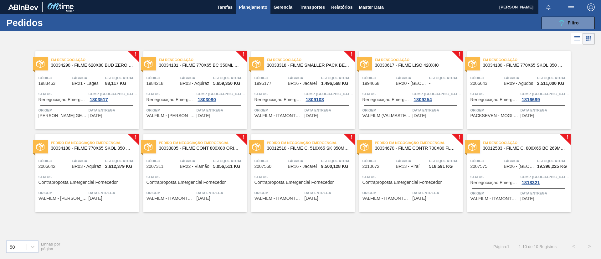
click at [292, 149] on span "30012510 - FILME C. 510X65 SK 350ML MP C18 429" at bounding box center [308, 148] width 83 height 5
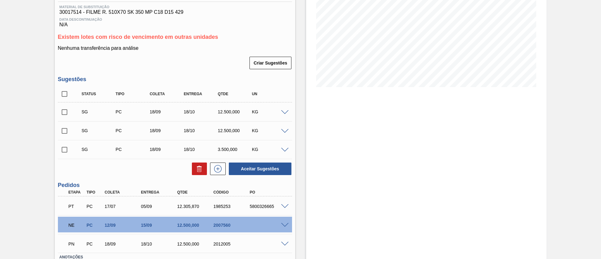
scroll to position [141, 0]
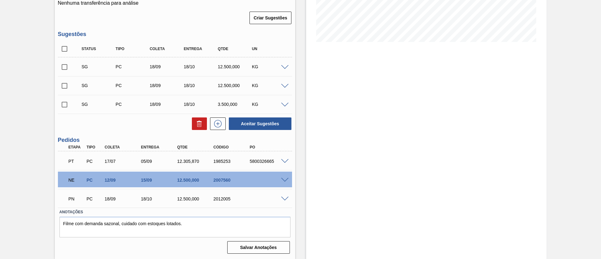
drag, startPoint x: 280, startPoint y: 177, endPoint x: 282, endPoint y: 179, distance: 3.4
click at [280, 178] on div at bounding box center [286, 179] width 13 height 5
click at [283, 179] on span at bounding box center [285, 180] width 8 height 5
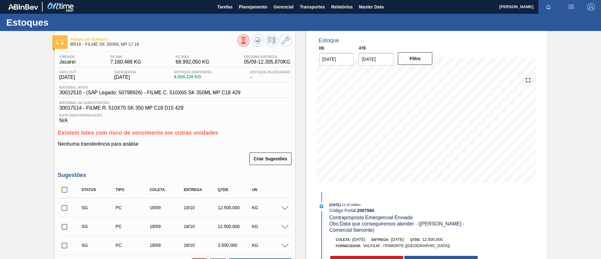
scroll to position [94, 0]
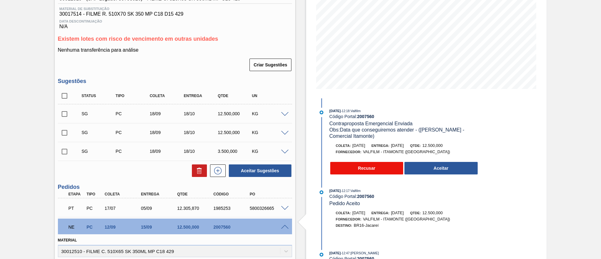
click at [342, 170] on button "Recusar" at bounding box center [366, 168] width 73 height 13
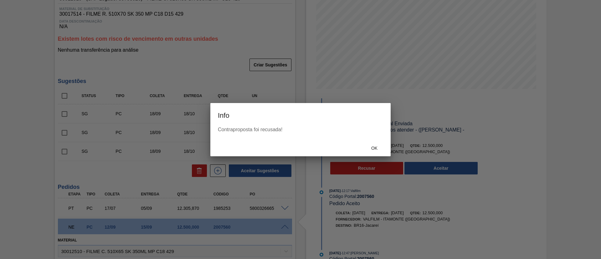
click at [375, 155] on div "Ok" at bounding box center [300, 148] width 180 height 16
click at [375, 151] on div "Ok" at bounding box center [375, 148] width 28 height 12
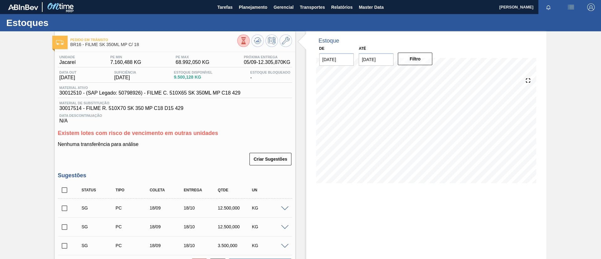
scroll to position [141, 0]
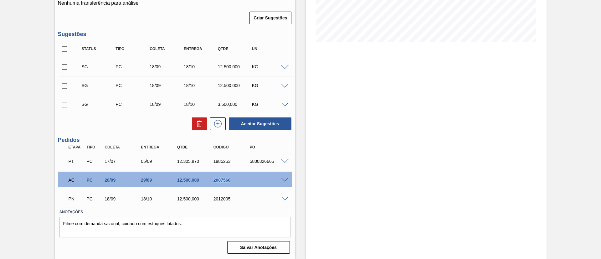
drag, startPoint x: 212, startPoint y: 182, endPoint x: 233, endPoint y: 187, distance: 21.4
click at [233, 187] on div "AC PC 28/09 29/09 12.500,000 2007560" at bounding box center [175, 180] width 234 height 16
copy div "2007560"
click at [287, 179] on span at bounding box center [285, 180] width 8 height 5
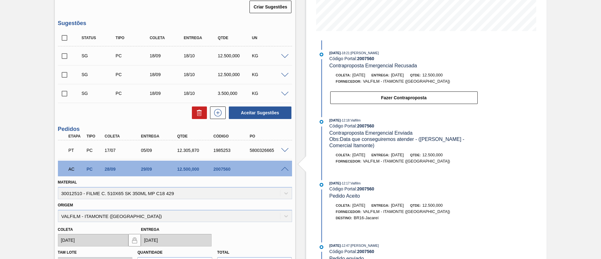
scroll to position [11, 0]
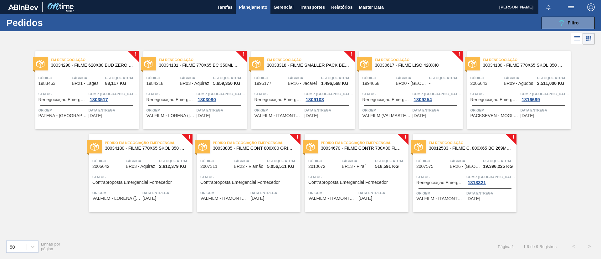
click at [495, 148] on span "30012583 - FILME C. 800X65 BC 269ML MP C15 429" at bounding box center [470, 148] width 83 height 5
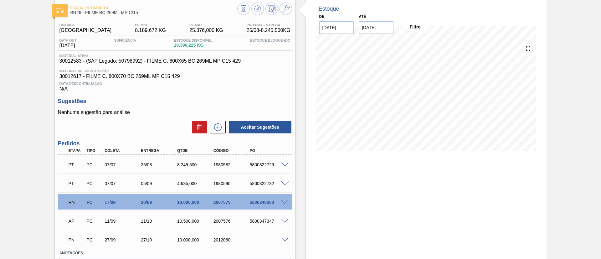
scroll to position [47, 0]
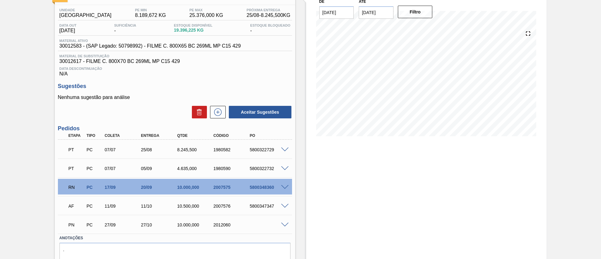
click at [282, 184] on div at bounding box center [286, 186] width 13 height 5
click at [283, 185] on span at bounding box center [285, 187] width 8 height 5
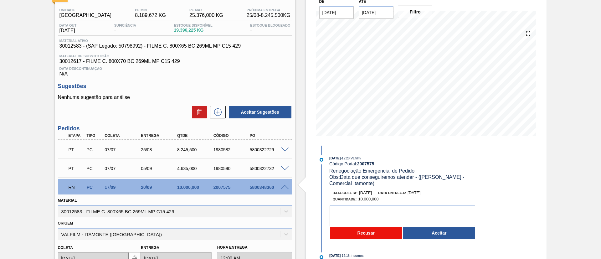
click at [388, 237] on button "Recusar" at bounding box center [366, 233] width 72 height 13
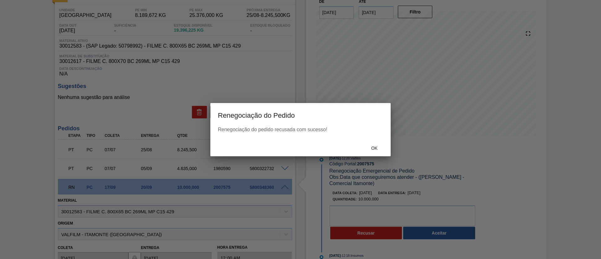
click at [377, 141] on div "Ok" at bounding box center [300, 148] width 180 height 16
click at [378, 144] on div "Ok" at bounding box center [375, 148] width 28 height 12
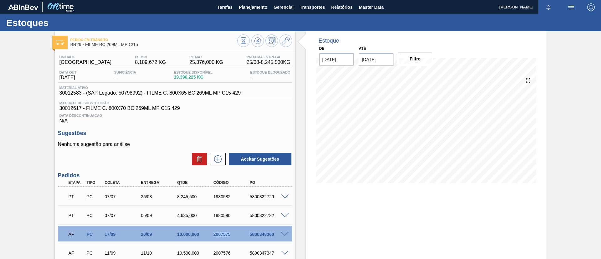
drag, startPoint x: 206, startPoint y: 238, endPoint x: 235, endPoint y: 234, distance: 29.7
click at [235, 234] on div "AF PC 17/09 20/09 10.000,000 2007575 5800348360" at bounding box center [173, 233] width 218 height 13
copy div "2007575"
click at [215, 7] on button "Tarefas" at bounding box center [225, 7] width 22 height 14
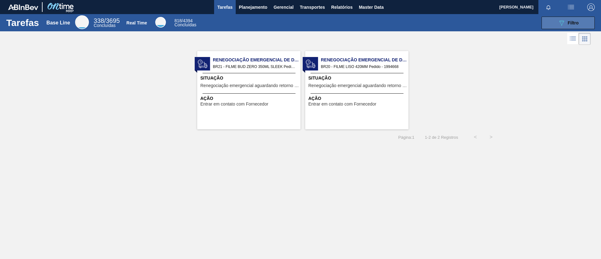
click at [550, 25] on button "089F7B8B-B2A5-4AFE-B5C0-19BA573D28AC Filtro" at bounding box center [568, 23] width 53 height 13
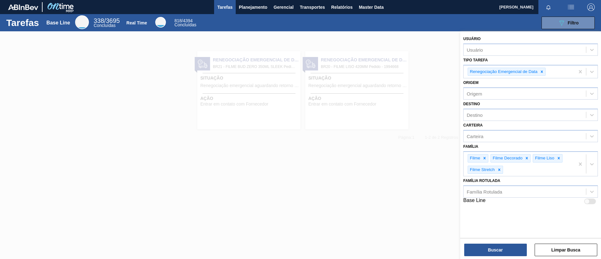
drag, startPoint x: 430, startPoint y: 47, endPoint x: 424, endPoint y: 47, distance: 5.9
click at [426, 47] on div at bounding box center [300, 160] width 601 height 259
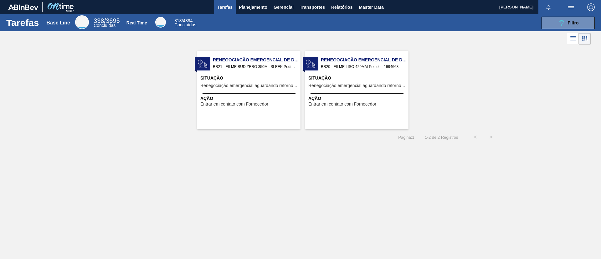
click at [260, 62] on span "Renegociação Emergencial de Data" at bounding box center [257, 60] width 88 height 7
click at [283, 63] on span "BR21 - FILME BUD ZERO 350ML SLEEK Pedido - 1983463" at bounding box center [254, 66] width 83 height 7
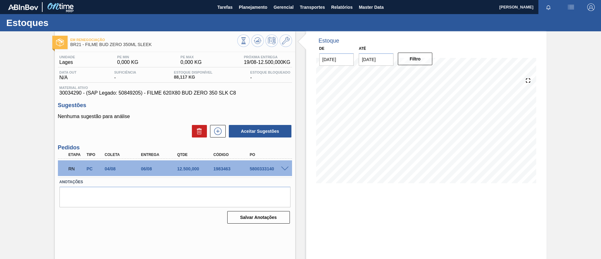
click at [282, 167] on span at bounding box center [285, 169] width 8 height 5
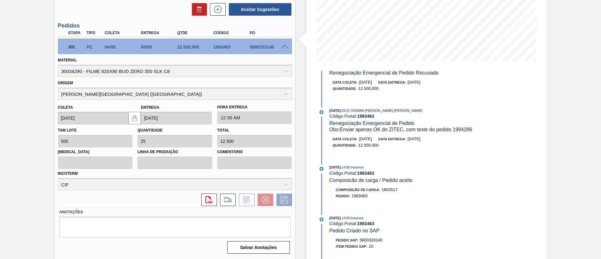
scroll to position [657, 0]
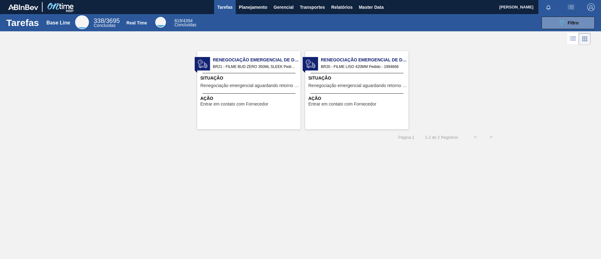
click at [340, 70] on div "Renegociação Emergencial de Data BR20 - FILME LISO 420MM Pedido - 1994668 Situa…" at bounding box center [356, 90] width 103 height 78
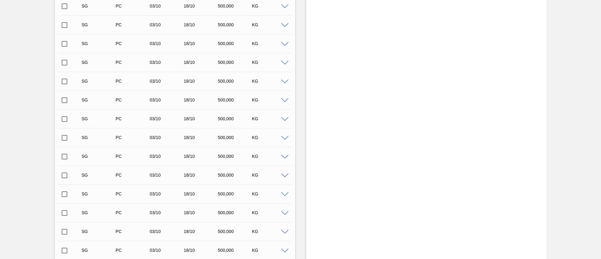
scroll to position [587, 0]
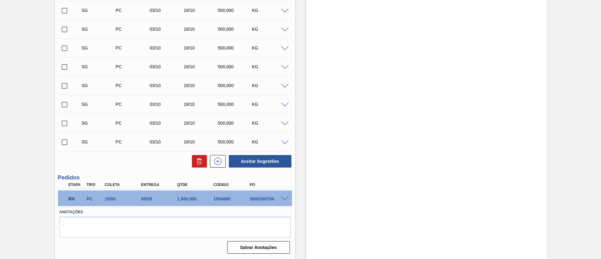
click at [285, 198] on span at bounding box center [285, 199] width 8 height 5
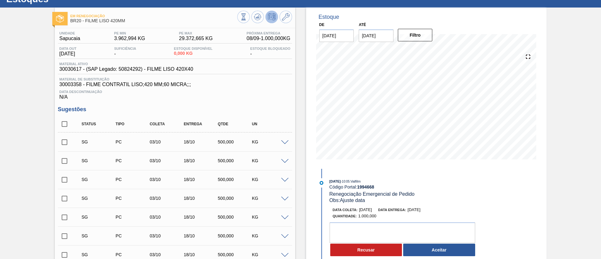
scroll to position [0, 0]
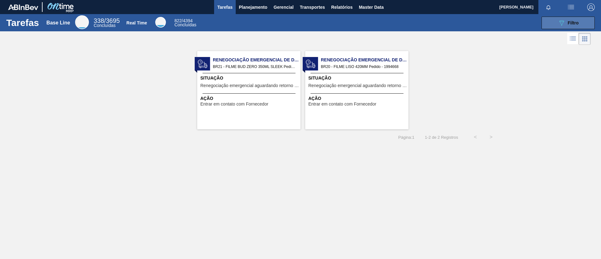
click at [556, 26] on button "089F7B8B-B2A5-4AFE-B5C0-19BA573D28AC Filtro" at bounding box center [568, 23] width 53 height 13
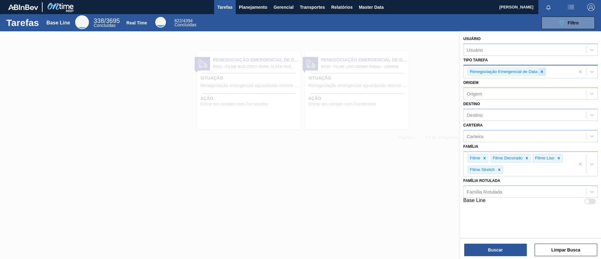
click at [544, 72] on icon at bounding box center [542, 71] width 4 height 4
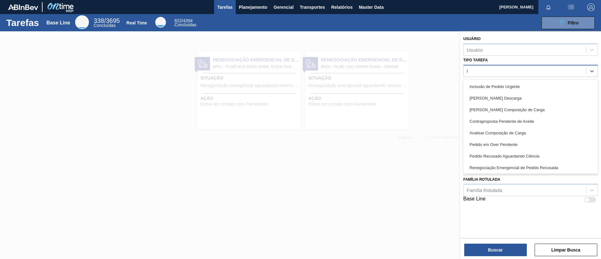
type Tarefa "in"
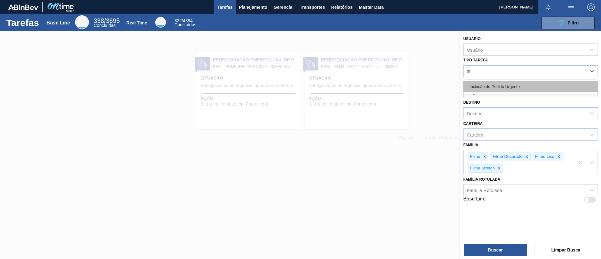
click at [535, 81] on div "Inclusão de Pedido Urgente" at bounding box center [530, 87] width 135 height 12
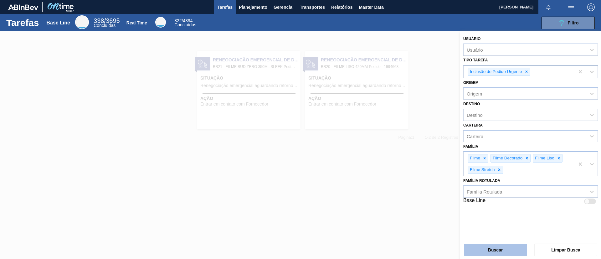
click at [486, 253] on button "Buscar" at bounding box center [495, 250] width 63 height 13
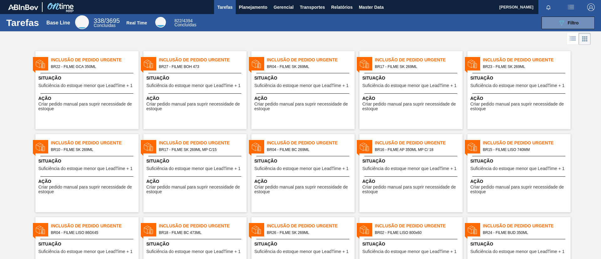
click at [378, 35] on div at bounding box center [300, 38] width 601 height 15
click at [105, 63] on span "Inclusão de Pedido Urgente" at bounding box center [95, 60] width 88 height 7
click at [209, 61] on span "Inclusão de Pedido Urgente" at bounding box center [203, 60] width 88 height 7
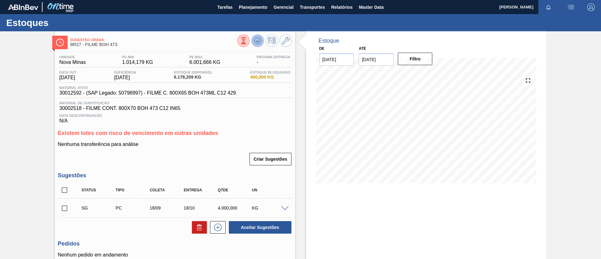
click at [251, 40] on button at bounding box center [257, 40] width 13 height 13
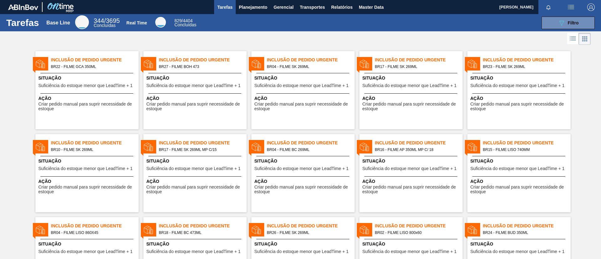
click at [332, 58] on span "Inclusão de Pedido Urgente" at bounding box center [311, 60] width 88 height 7
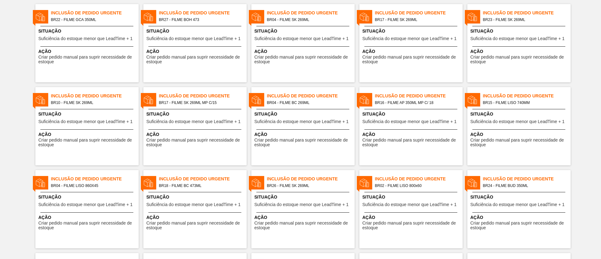
scroll to position [94, 0]
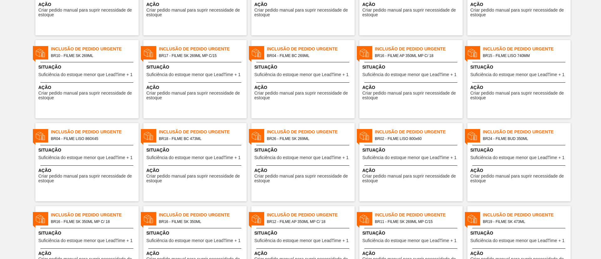
click at [325, 52] on span "BR04 - FILME BC 269ML" at bounding box center [308, 55] width 83 height 7
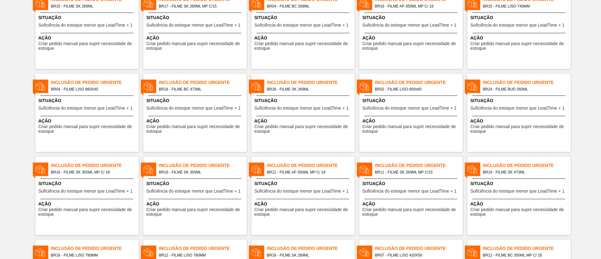
scroll to position [163, 0]
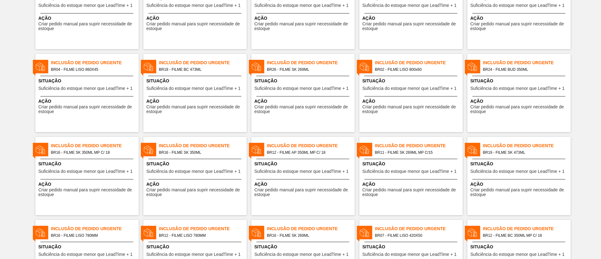
drag, startPoint x: 107, startPoint y: 148, endPoint x: 118, endPoint y: 130, distance: 22.1
drag, startPoint x: 504, startPoint y: 153, endPoint x: 0, endPoint y: 170, distance: 504.3
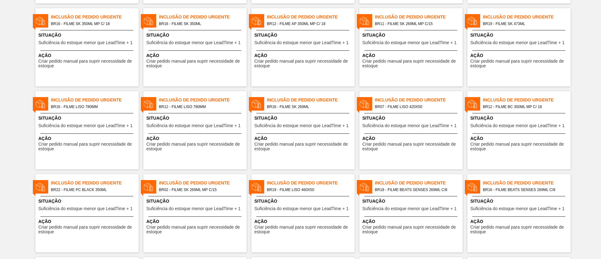
scroll to position [304, 0]
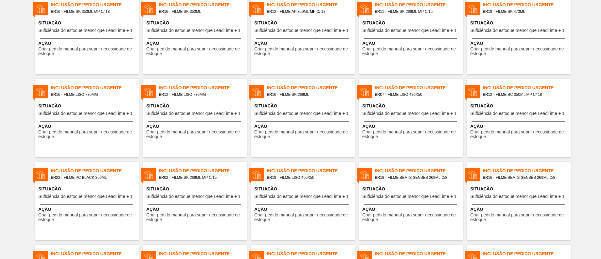
drag, startPoint x: 96, startPoint y: 112, endPoint x: 3, endPoint y: 90, distance: 95.5
click at [1, 90] on div "Inclusão de Pedido Urgente BR22 - FILME GCA 350ML Situação Suficiência do estoq…" at bounding box center [300, 157] width 601 height 830
drag, startPoint x: 91, startPoint y: 90, endPoint x: 4, endPoint y: 98, distance: 87.7
click at [0, 101] on div "Inclusão de Pedido Urgente BR22 - FILME GCA 350ML Situação Suficiência do estoq…" at bounding box center [300, 157] width 601 height 830
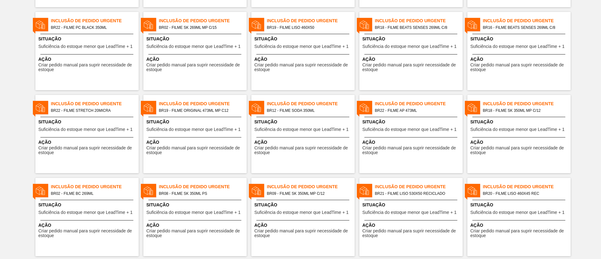
scroll to position [445, 0]
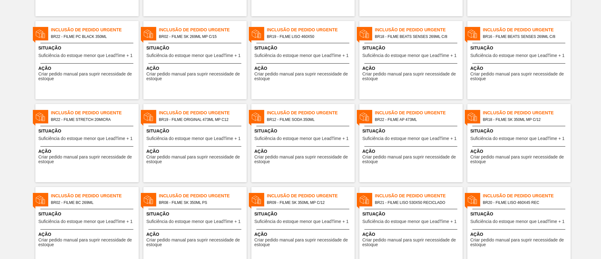
drag, startPoint x: 438, startPoint y: 118, endPoint x: 467, endPoint y: 122, distance: 29.0
click at [467, 122] on div at bounding box center [467, 123] width 5 height 5
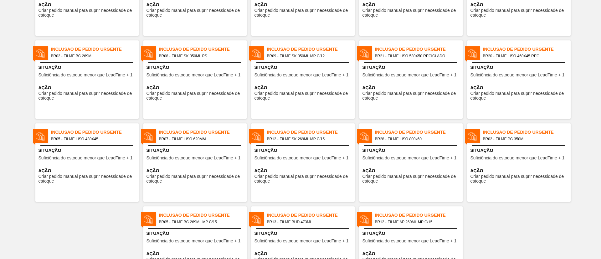
scroll to position [610, 0]
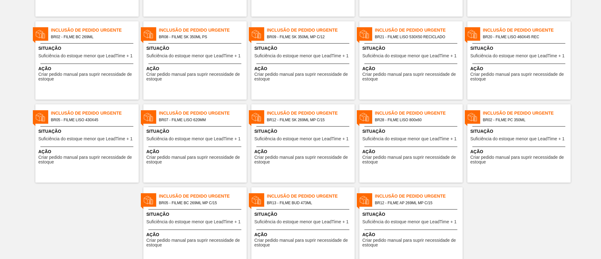
drag, startPoint x: 410, startPoint y: 33, endPoint x: 545, endPoint y: 46, distance: 135.3
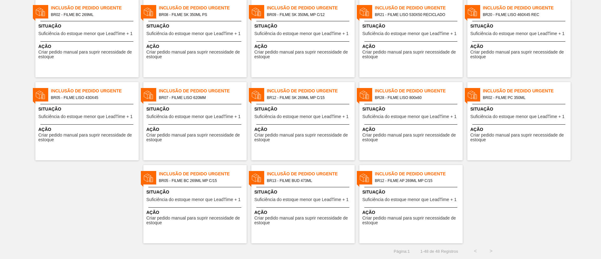
drag, startPoint x: 400, startPoint y: 181, endPoint x: 402, endPoint y: 171, distance: 10.6
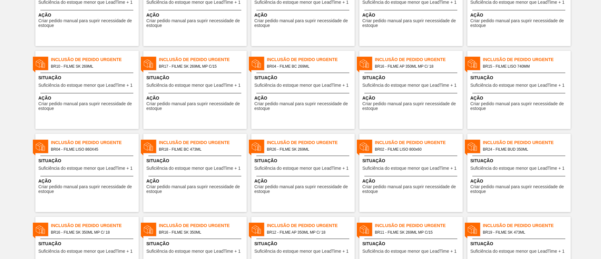
scroll to position [0, 0]
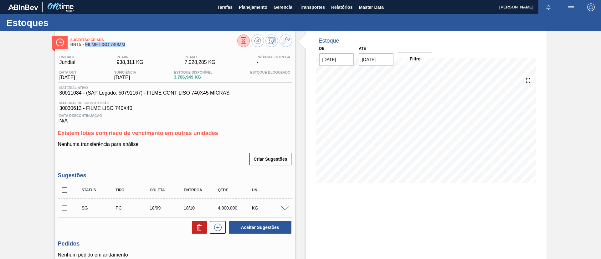
drag, startPoint x: 109, startPoint y: 42, endPoint x: 85, endPoint y: 46, distance: 23.9
click at [85, 46] on span "BR15 - FILME LISO 740MM" at bounding box center [153, 44] width 167 height 5
copy span "FILME LISO 740MM"
click at [0, 85] on div "Sugestão Criada BR15 - FILME LISO 740MM Unidade Jundiaí PE MIN 938,311 KG PE MA…" at bounding box center [300, 172] width 601 height 283
drag, startPoint x: 129, startPoint y: 44, endPoint x: 85, endPoint y: 47, distance: 43.9
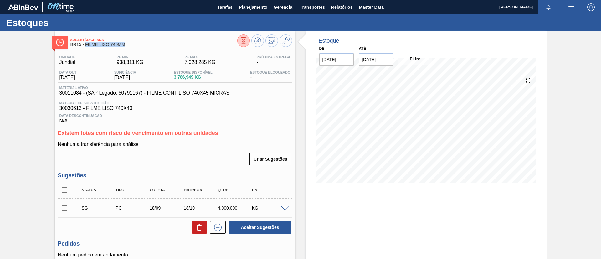
click at [85, 47] on span "BR15 - FILME LISO 740MM" at bounding box center [153, 44] width 167 height 5
copy span "FILME LISO 740MM"
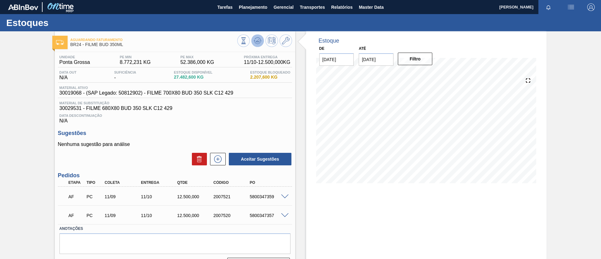
click at [247, 40] on icon at bounding box center [243, 40] width 7 height 7
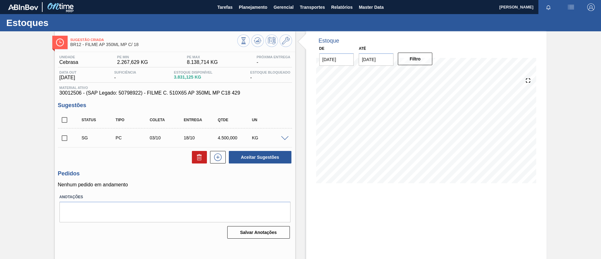
click at [261, 45] on div at bounding box center [264, 41] width 55 height 14
click at [247, 41] on icon at bounding box center [243, 40] width 7 height 7
drag, startPoint x: 303, startPoint y: 67, endPoint x: 0, endPoint y: 116, distance: 306.8
click at [0, 116] on div "Sugestão Criada BR12 - FILME AP 350ML MP C/ 18 Unidade Cebrasa PE MIN 2.267,629…" at bounding box center [300, 150] width 601 height 238
drag, startPoint x: 277, startPoint y: 132, endPoint x: 0, endPoint y: 111, distance: 278.2
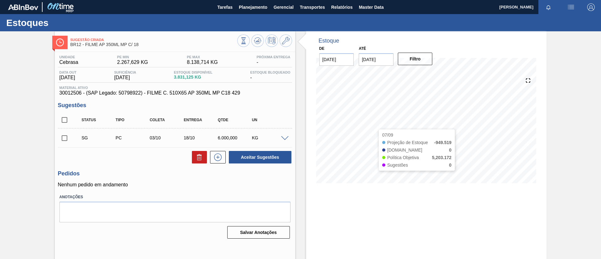
click at [0, 111] on div "Sugestão Criada BR12 - FILME AP 350ML MP C/ 18 Unidade Cebrasa PE MIN 2.267,629…" at bounding box center [300, 150] width 601 height 238
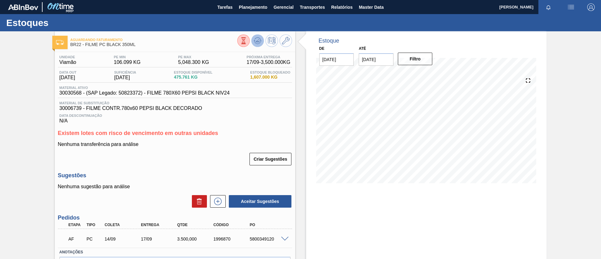
click at [252, 42] on button at bounding box center [257, 40] width 13 height 13
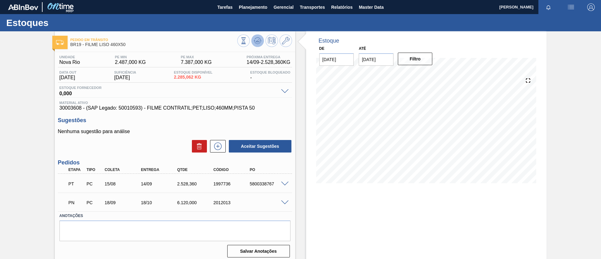
click at [247, 39] on icon at bounding box center [243, 40] width 7 height 7
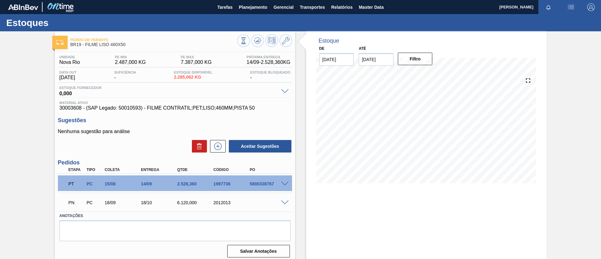
click at [0, 107] on div "Pedido em Trânsito BR19 - FILME LISO 460X50 Unidade Nova Rio PE MIN 2.487,000 K…" at bounding box center [300, 150] width 601 height 238
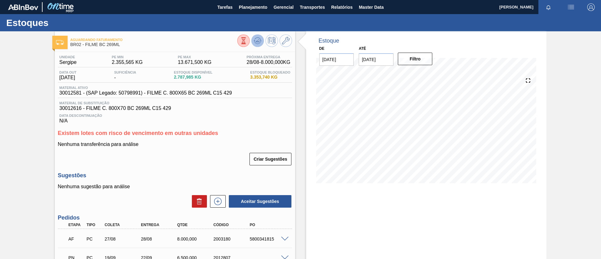
click at [261, 38] on button at bounding box center [257, 40] width 13 height 13
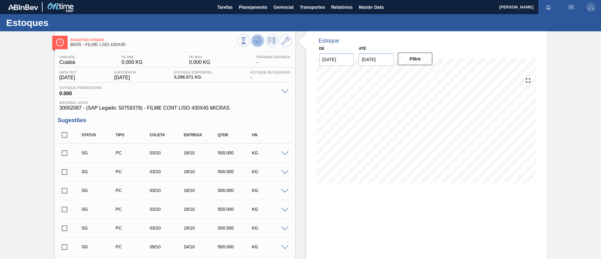
click at [247, 41] on icon at bounding box center [243, 40] width 7 height 7
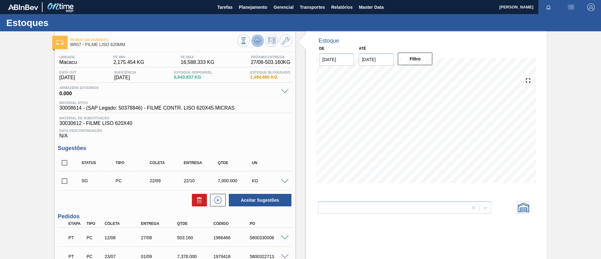
click at [247, 44] on icon at bounding box center [243, 40] width 7 height 7
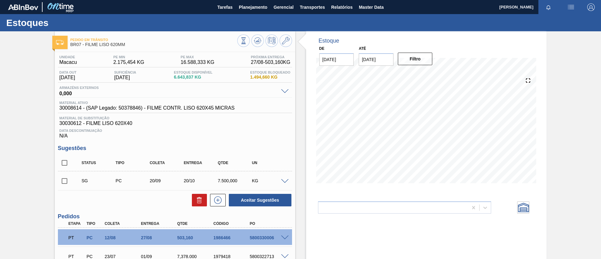
click at [284, 181] on span at bounding box center [285, 181] width 8 height 5
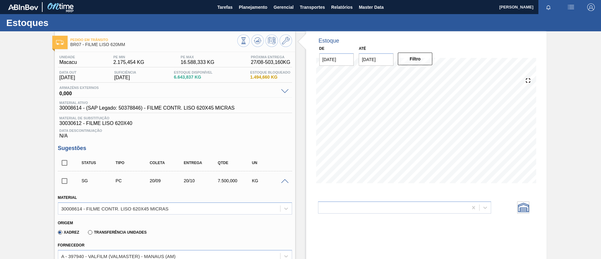
click at [284, 181] on span at bounding box center [285, 181] width 8 height 5
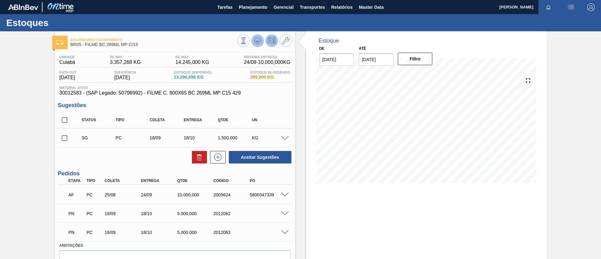
click at [257, 40] on icon at bounding box center [257, 41] width 1 height 2
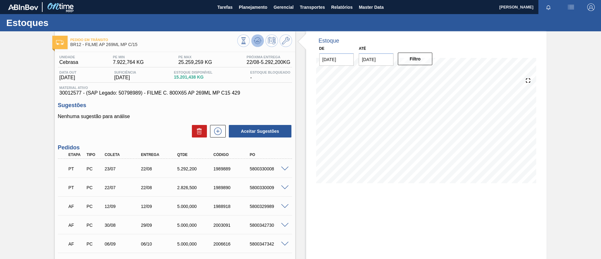
click at [262, 43] on button at bounding box center [257, 40] width 13 height 13
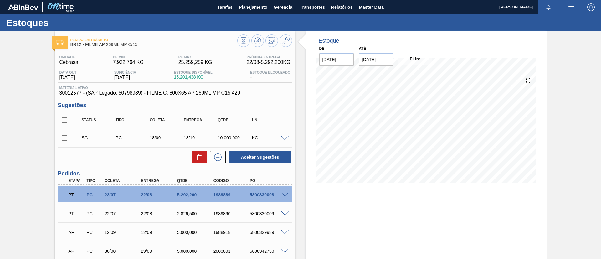
click at [284, 136] on span at bounding box center [285, 138] width 8 height 5
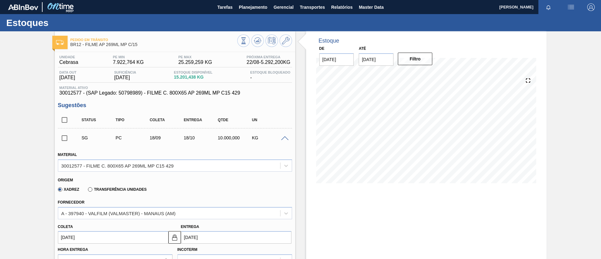
click at [284, 136] on span at bounding box center [285, 138] width 8 height 5
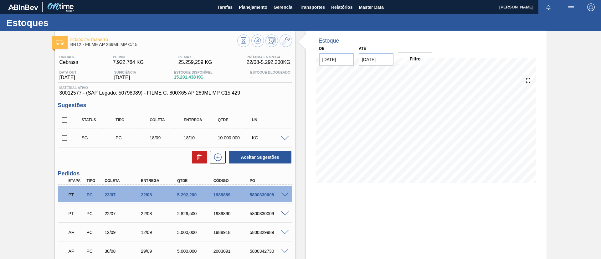
scroll to position [47, 0]
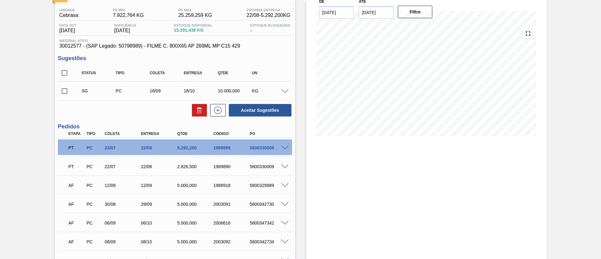
click at [284, 164] on div at bounding box center [286, 166] width 13 height 5
click at [285, 166] on span at bounding box center [285, 166] width 8 height 5
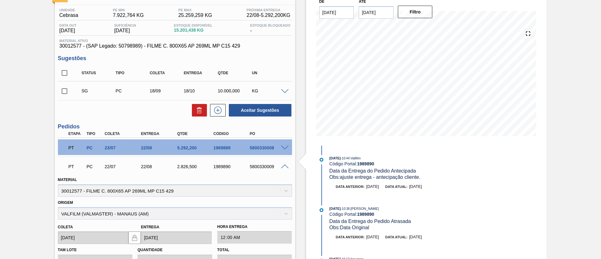
click at [285, 166] on span at bounding box center [285, 166] width 8 height 5
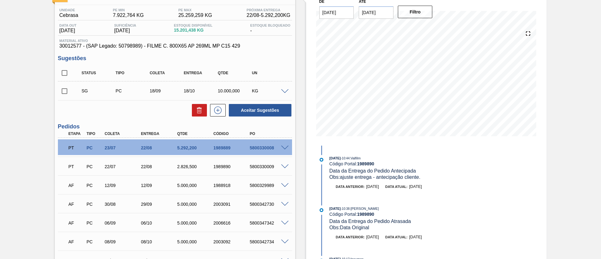
click at [282, 183] on span at bounding box center [285, 185] width 8 height 5
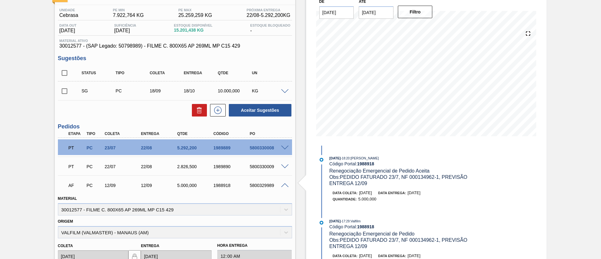
click at [282, 183] on span at bounding box center [285, 185] width 8 height 5
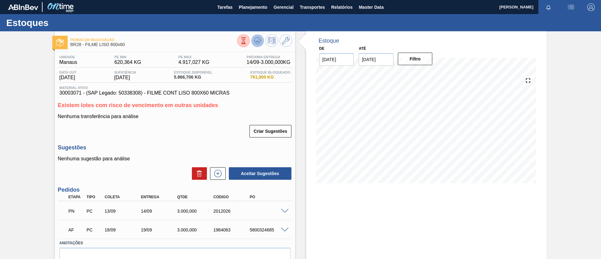
click at [261, 39] on button at bounding box center [257, 40] width 13 height 13
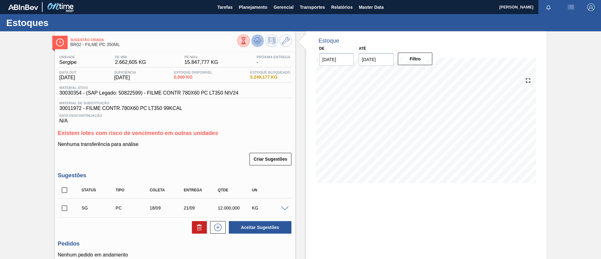
click at [247, 39] on icon at bounding box center [243, 40] width 7 height 7
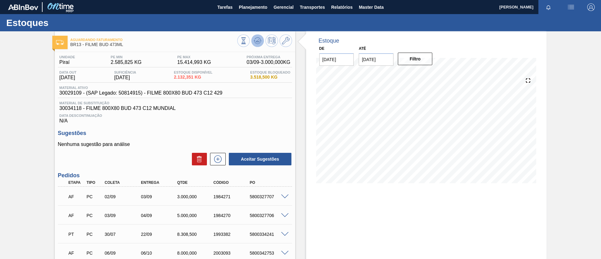
click at [253, 41] on button at bounding box center [257, 40] width 13 height 13
